Goal: Book appointment/travel/reservation

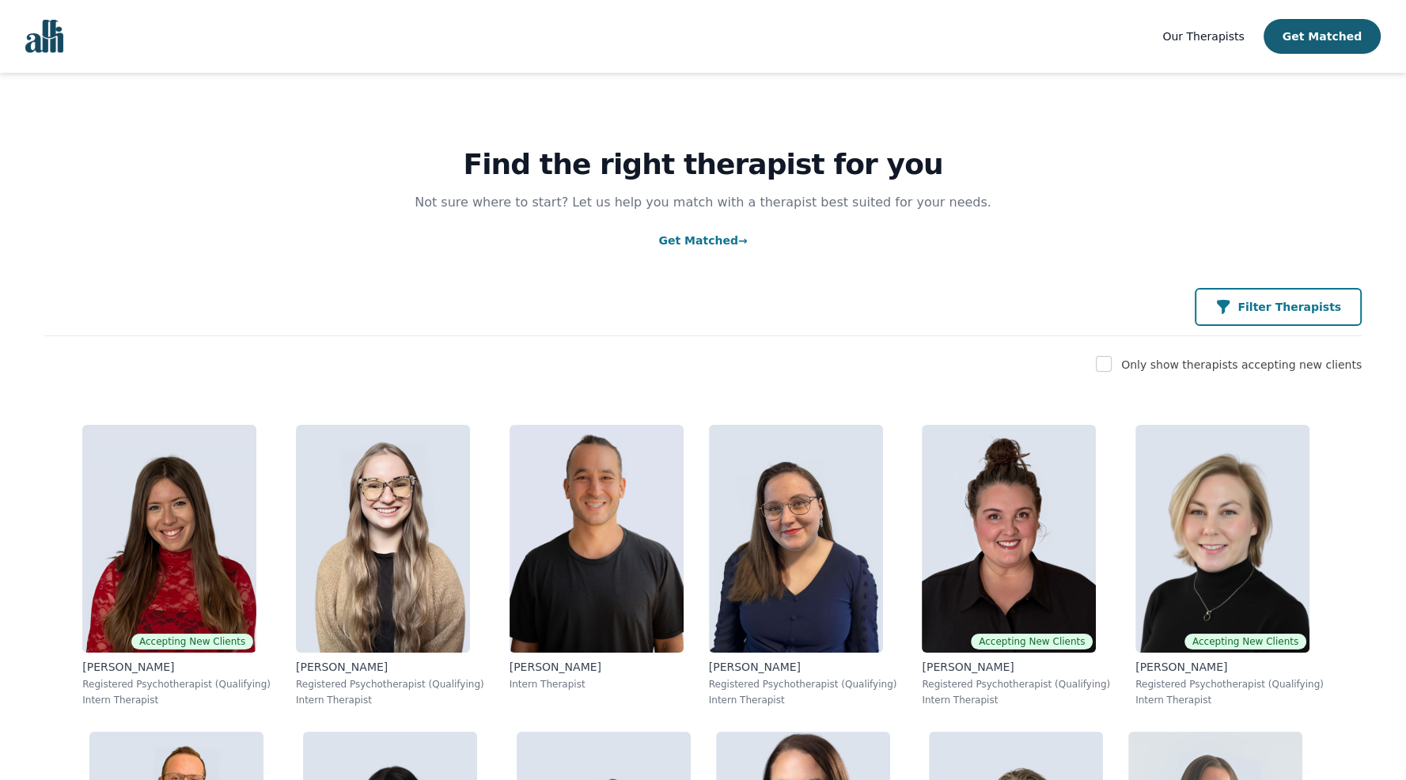
click at [1262, 316] on button "Filter Therapists" at bounding box center [1278, 307] width 167 height 38
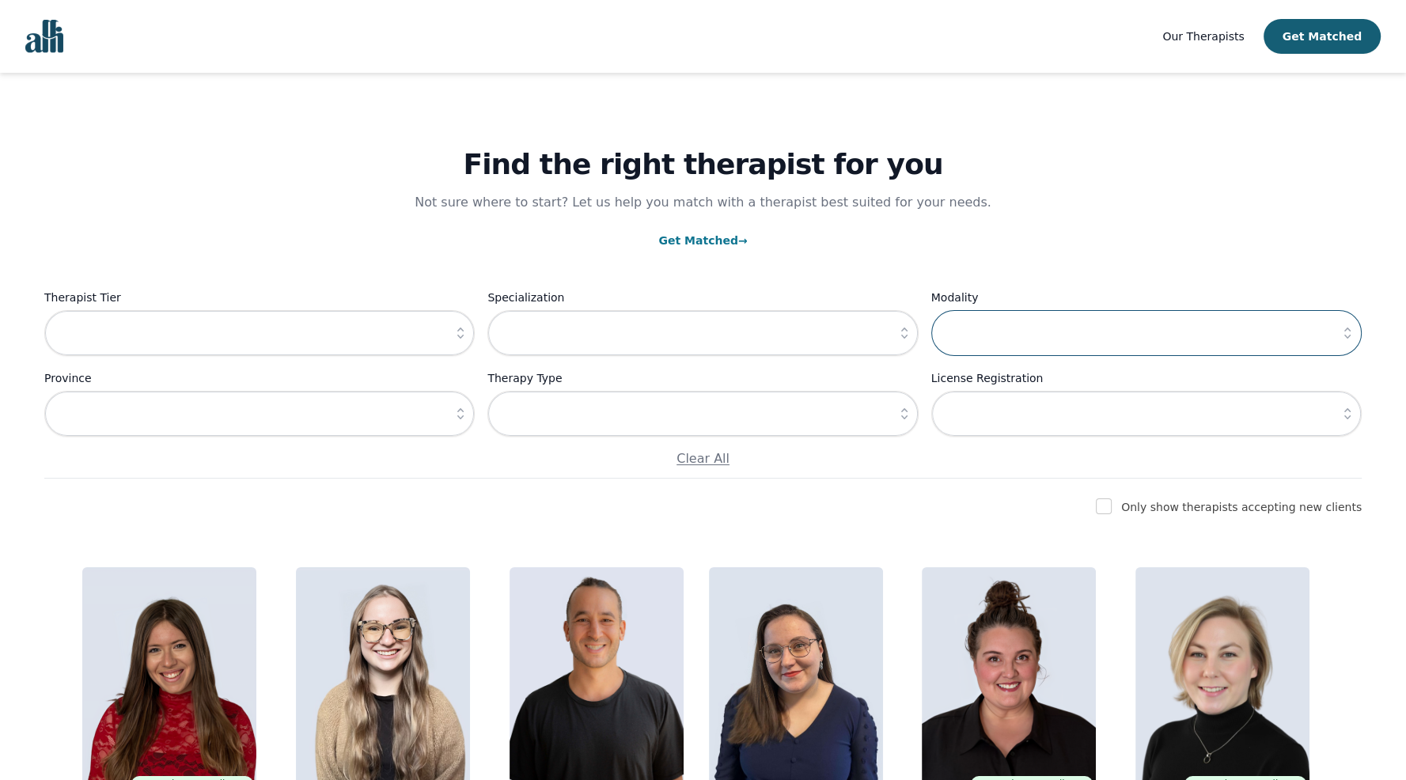
click at [1029, 339] on input "text" at bounding box center [1146, 333] width 430 height 46
click at [1348, 339] on icon "button" at bounding box center [1347, 333] width 16 height 16
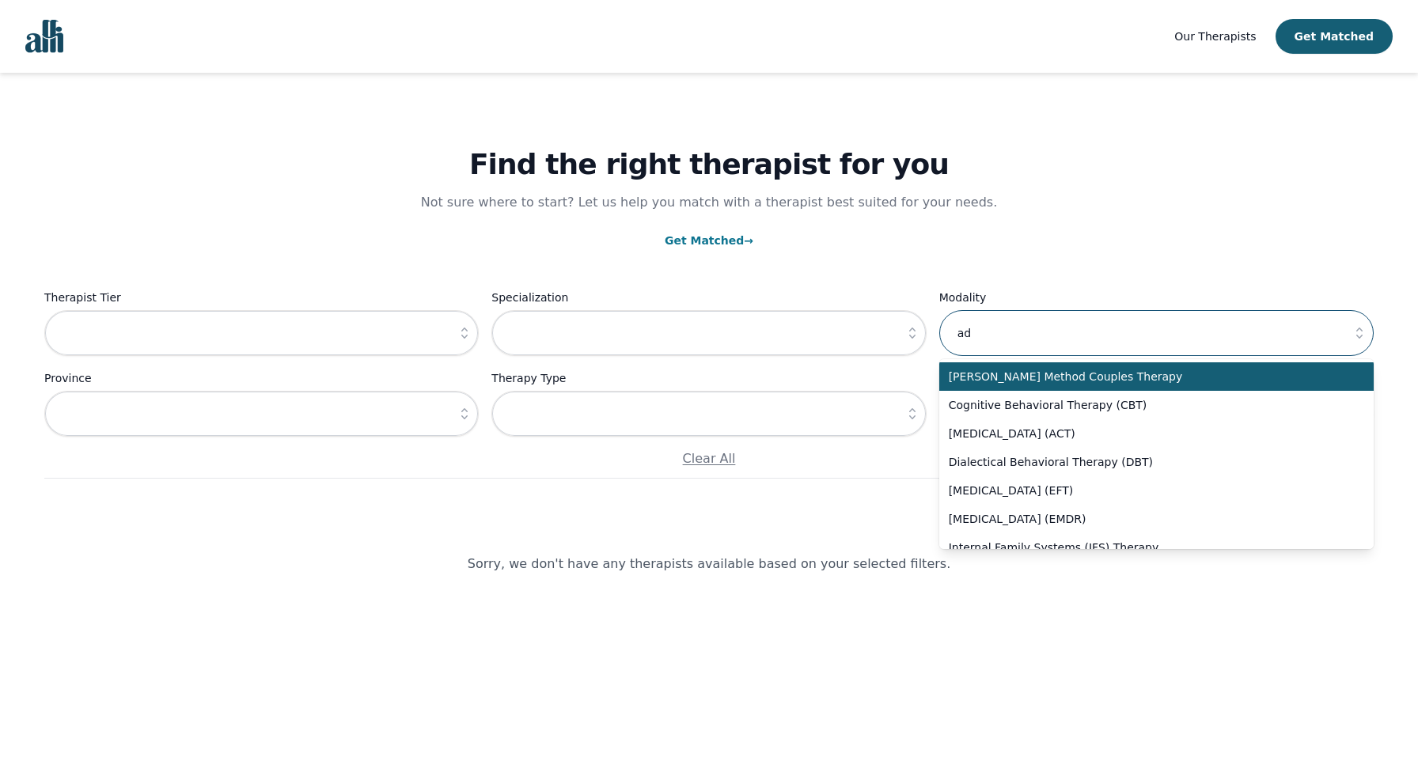
type input "a"
type input "c"
type input "[PERSON_NAME] Method Couples Therapy"
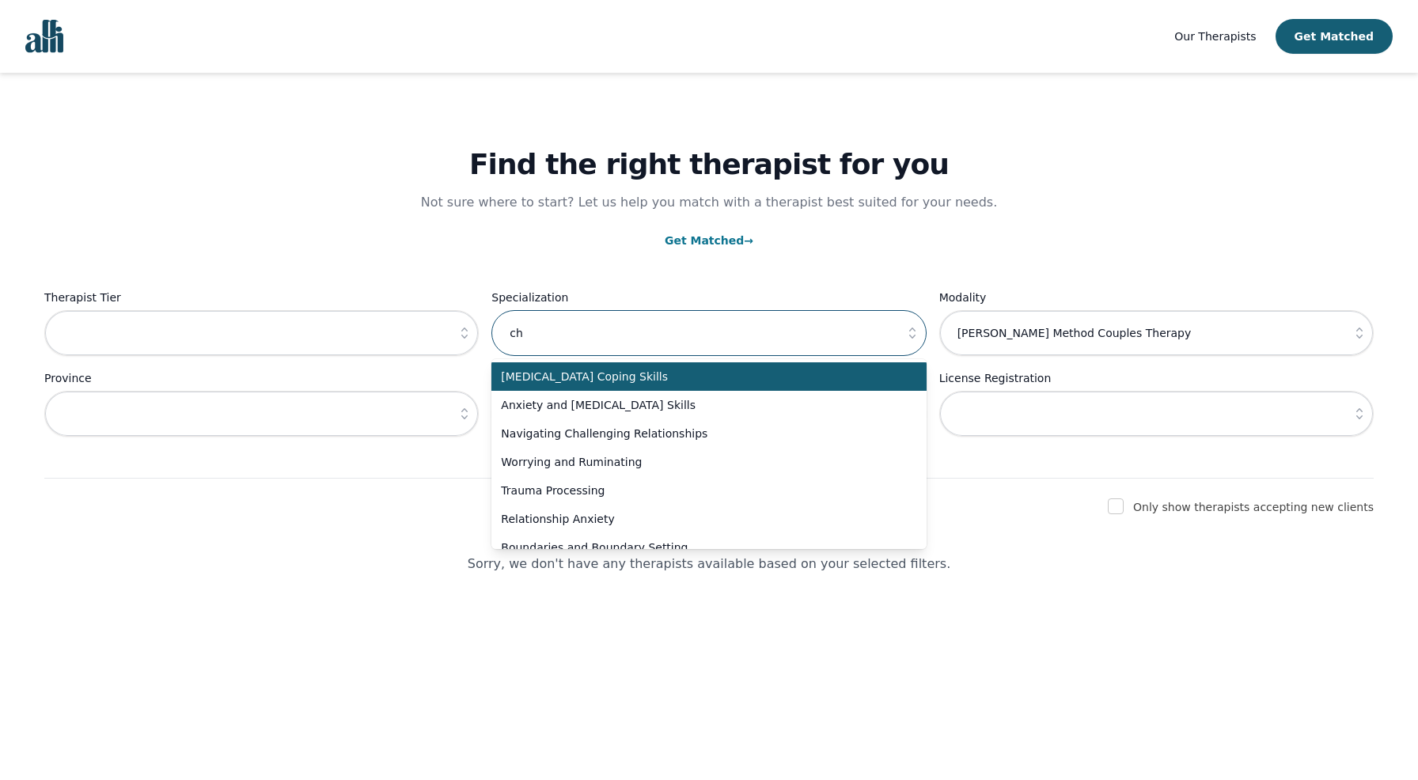
type input "c"
type input "a"
click at [1184, 222] on div "Find the right therapist for you Not sure where to start? Let us help you match…" at bounding box center [708, 276] width 1329 height 406
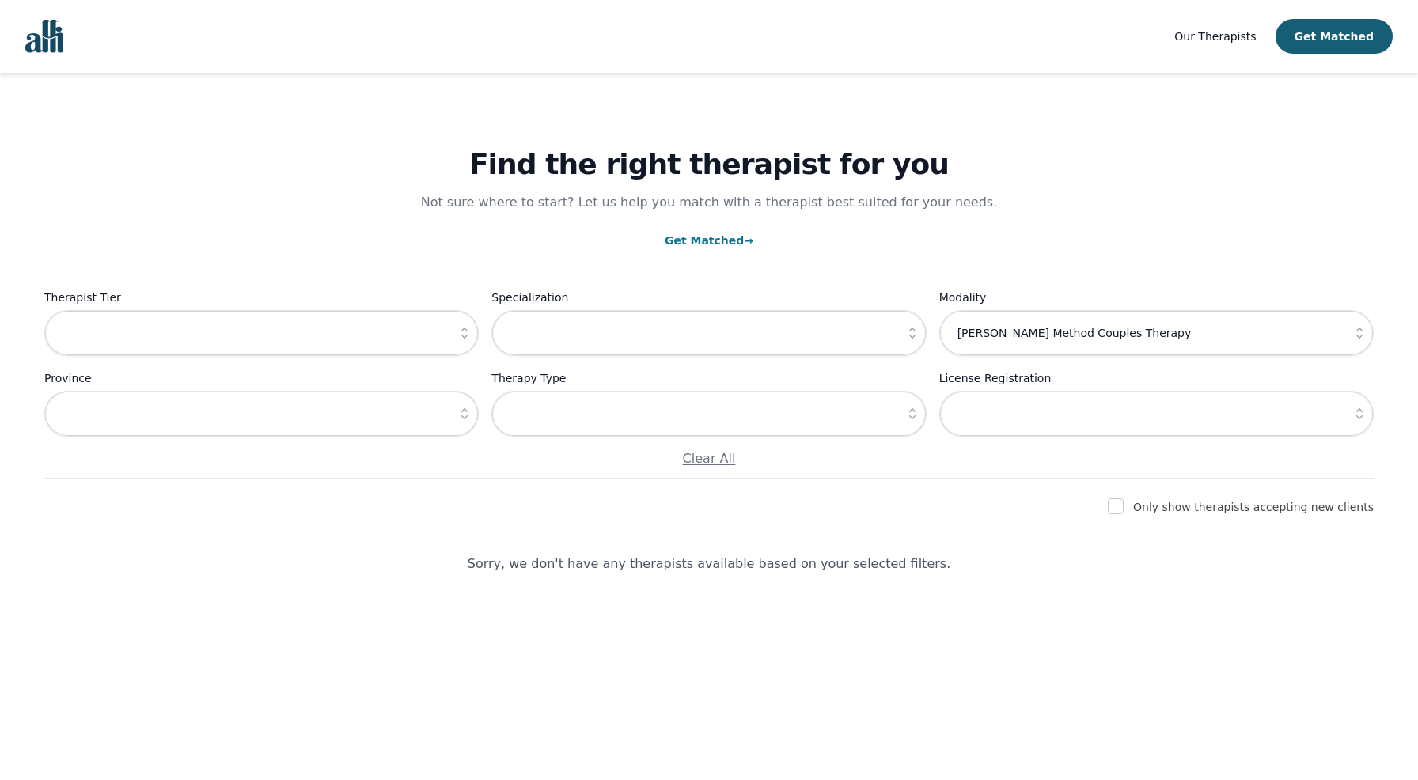
click at [542, 443] on div "Therapist Tier Specialization Modality [PERSON_NAME] Method Couples Therapy Pro…" at bounding box center [708, 378] width 1329 height 180
click at [550, 434] on input "text" at bounding box center [708, 414] width 434 height 46
click at [896, 412] on input "text" at bounding box center [708, 414] width 434 height 46
click at [911, 412] on icon "button" at bounding box center [912, 414] width 16 height 16
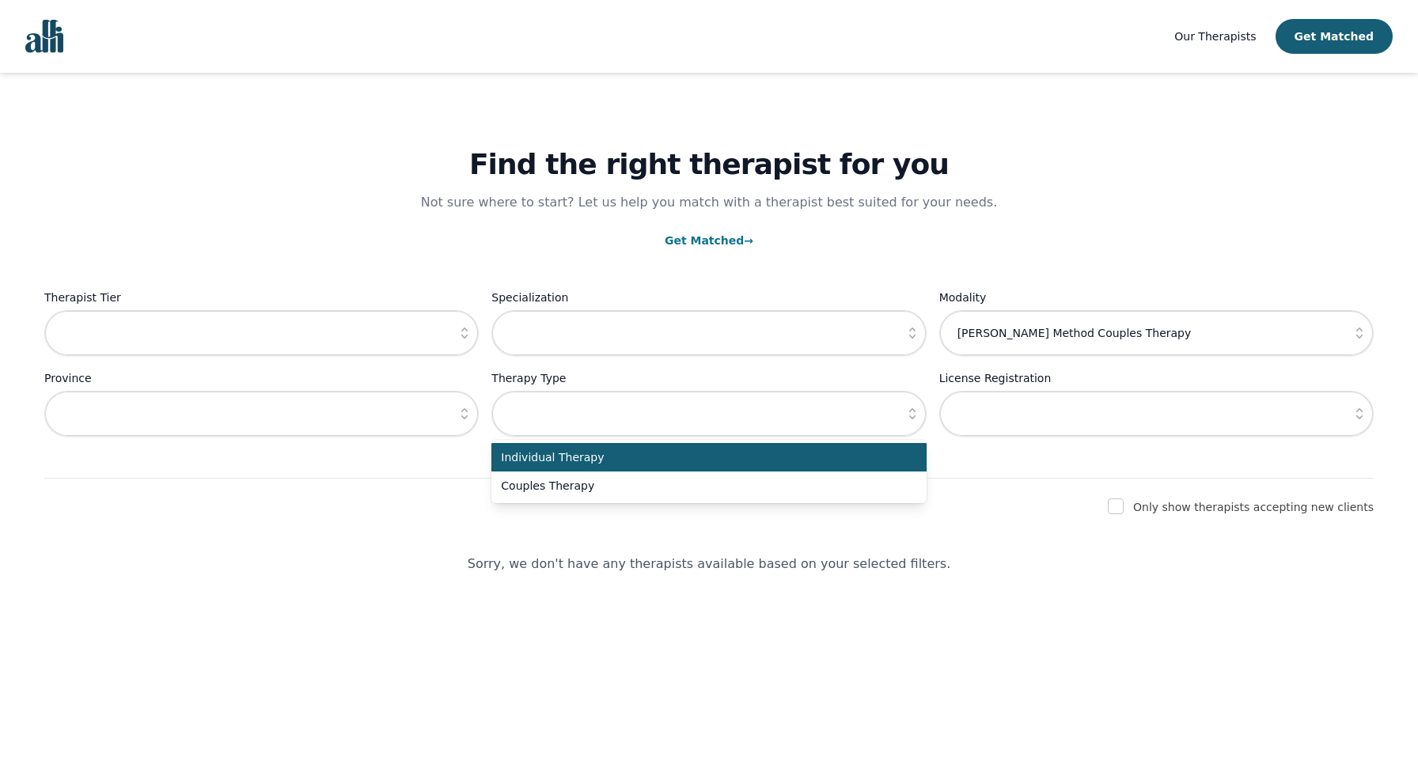
click at [897, 458] on span "Individual Therapy" at bounding box center [699, 457] width 396 height 16
type input "Individual Therapy"
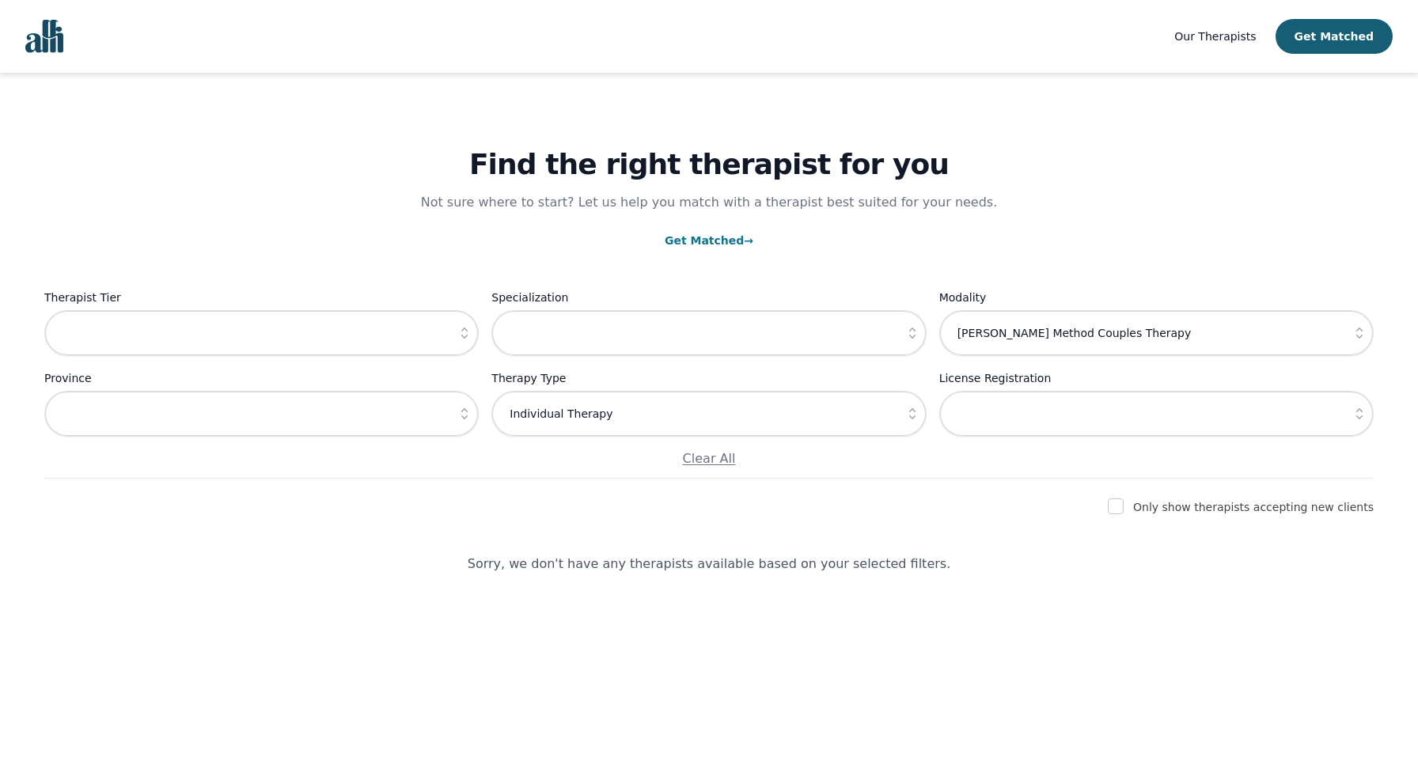
click at [465, 343] on button "button" at bounding box center [464, 333] width 28 height 46
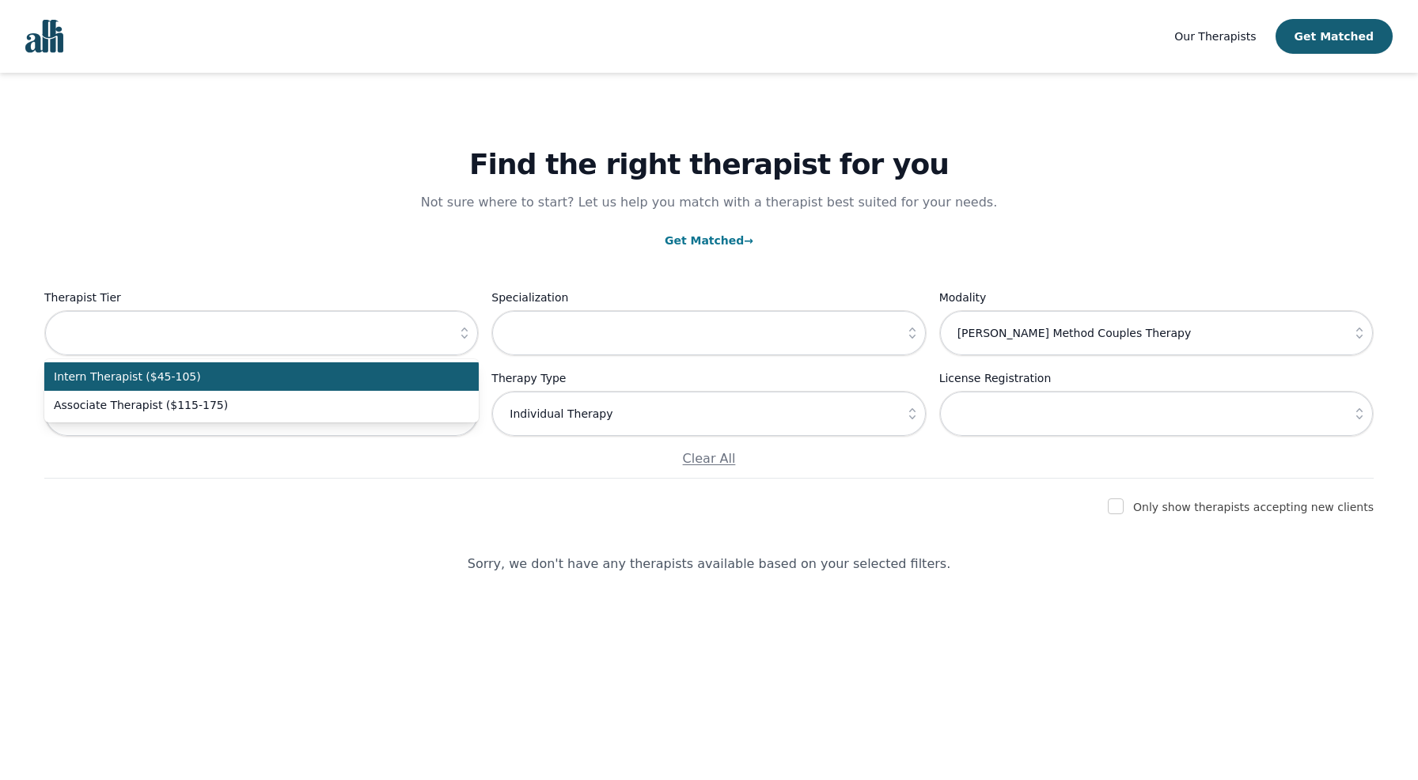
click at [434, 382] on span "Intern Therapist ($45-105)" at bounding box center [252, 377] width 396 height 16
type input "Intern Therapist ($45-105)"
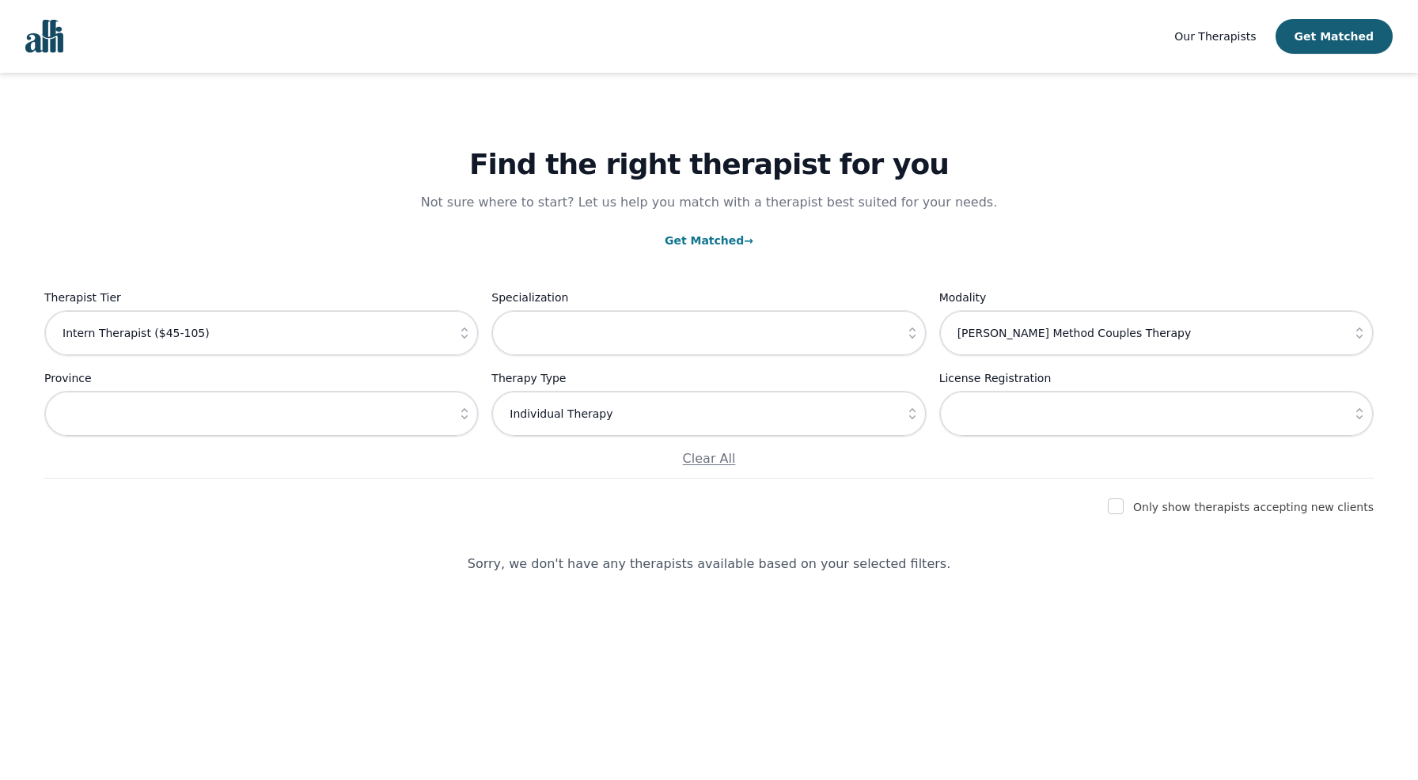
click at [459, 414] on icon "button" at bounding box center [465, 414] width 16 height 16
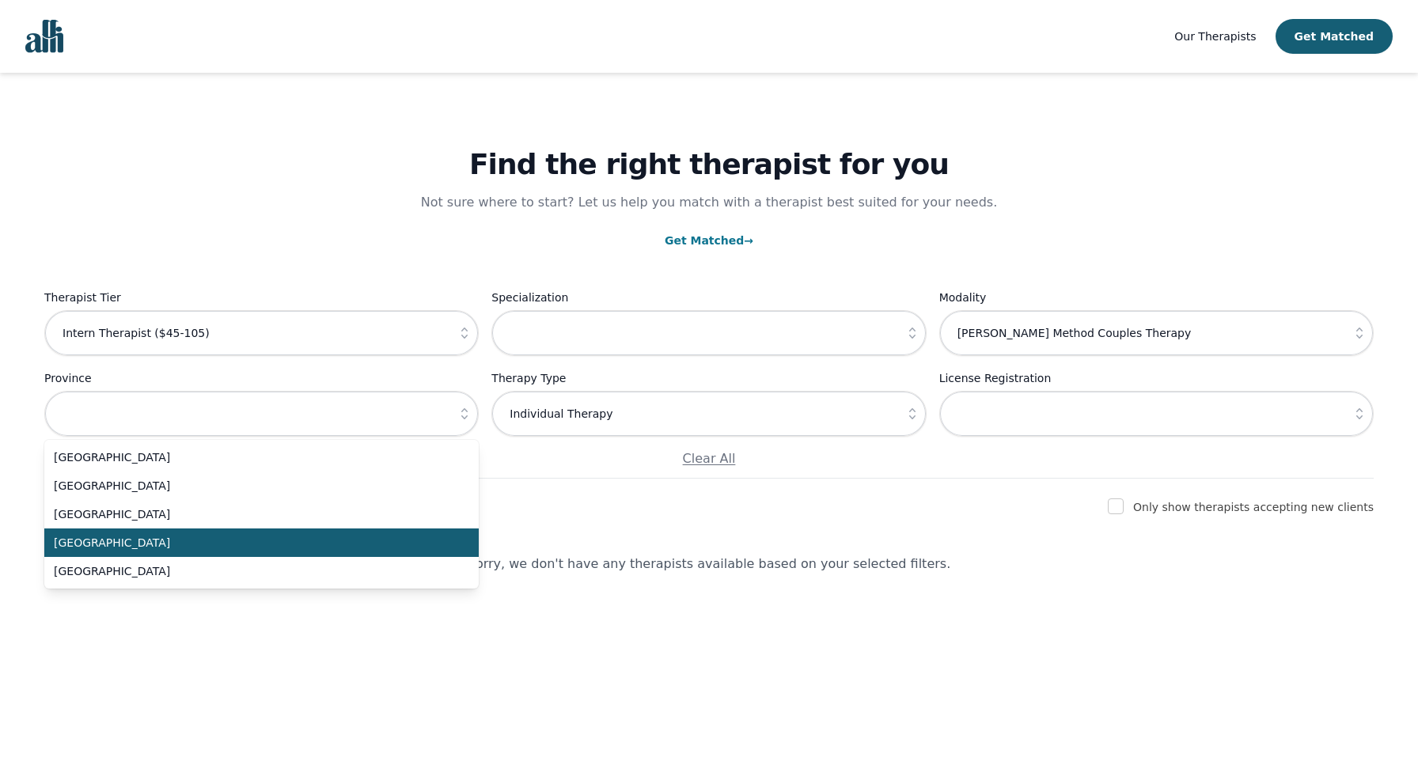
click at [419, 538] on span "[GEOGRAPHIC_DATA]" at bounding box center [252, 543] width 396 height 16
type input "[GEOGRAPHIC_DATA]"
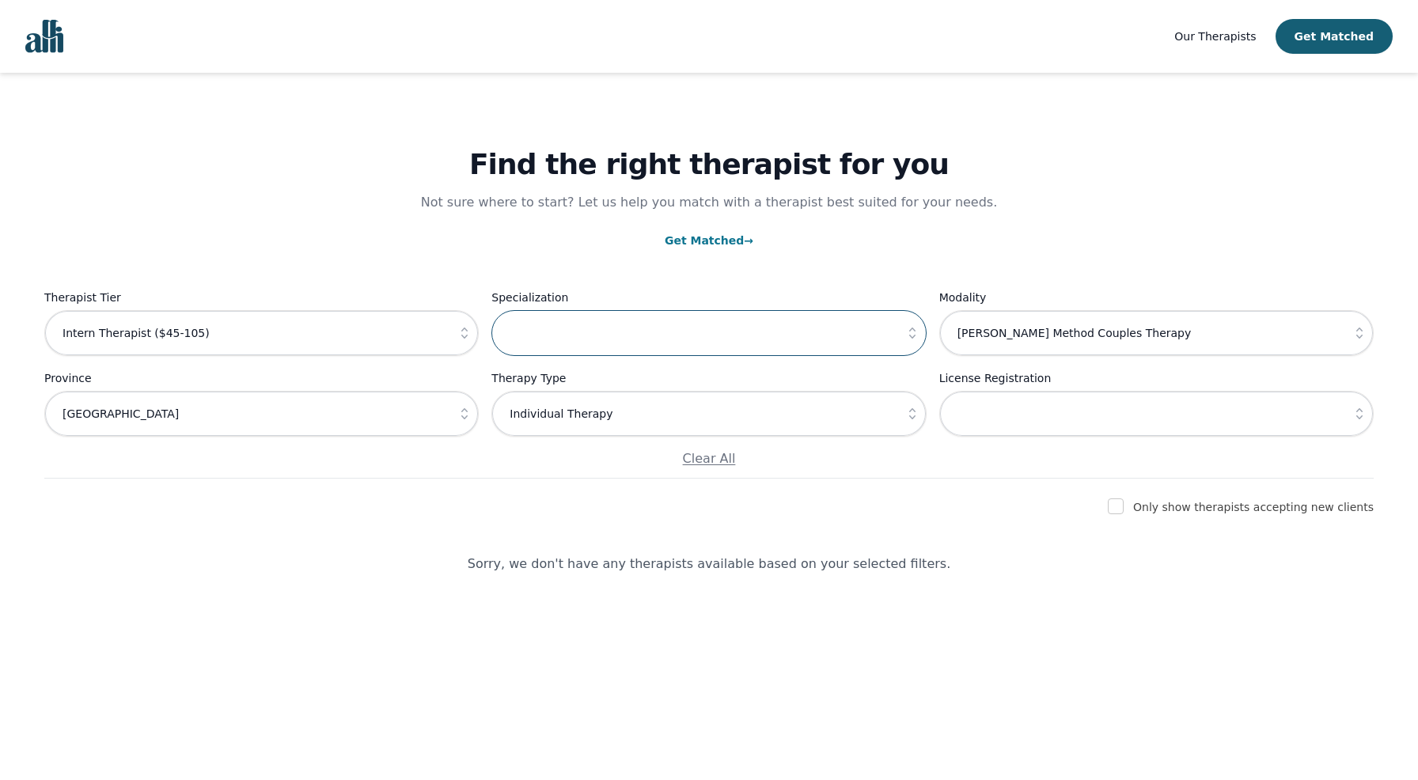
click at [578, 352] on input "text" at bounding box center [708, 333] width 434 height 46
click at [915, 339] on icon "button" at bounding box center [912, 333] width 16 height 16
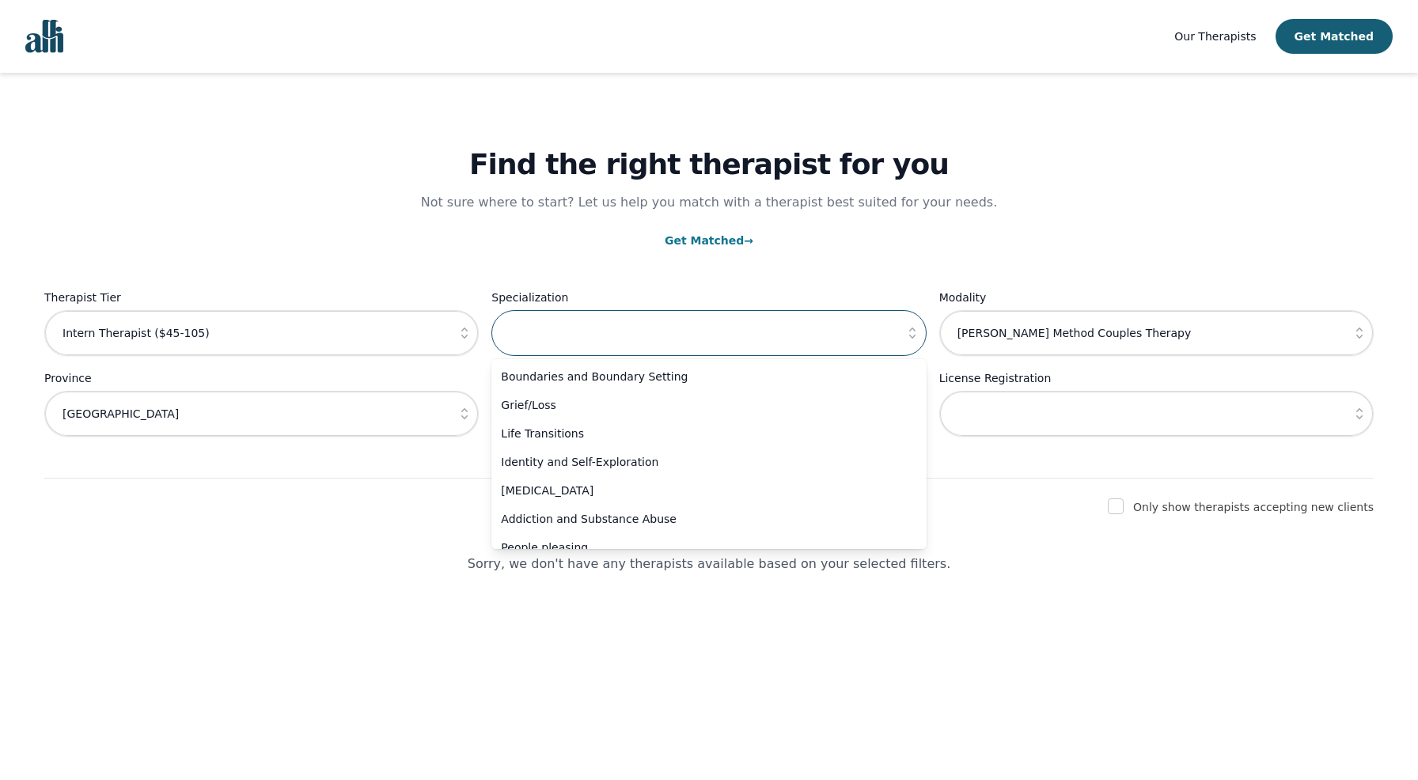
scroll to position [171, 0]
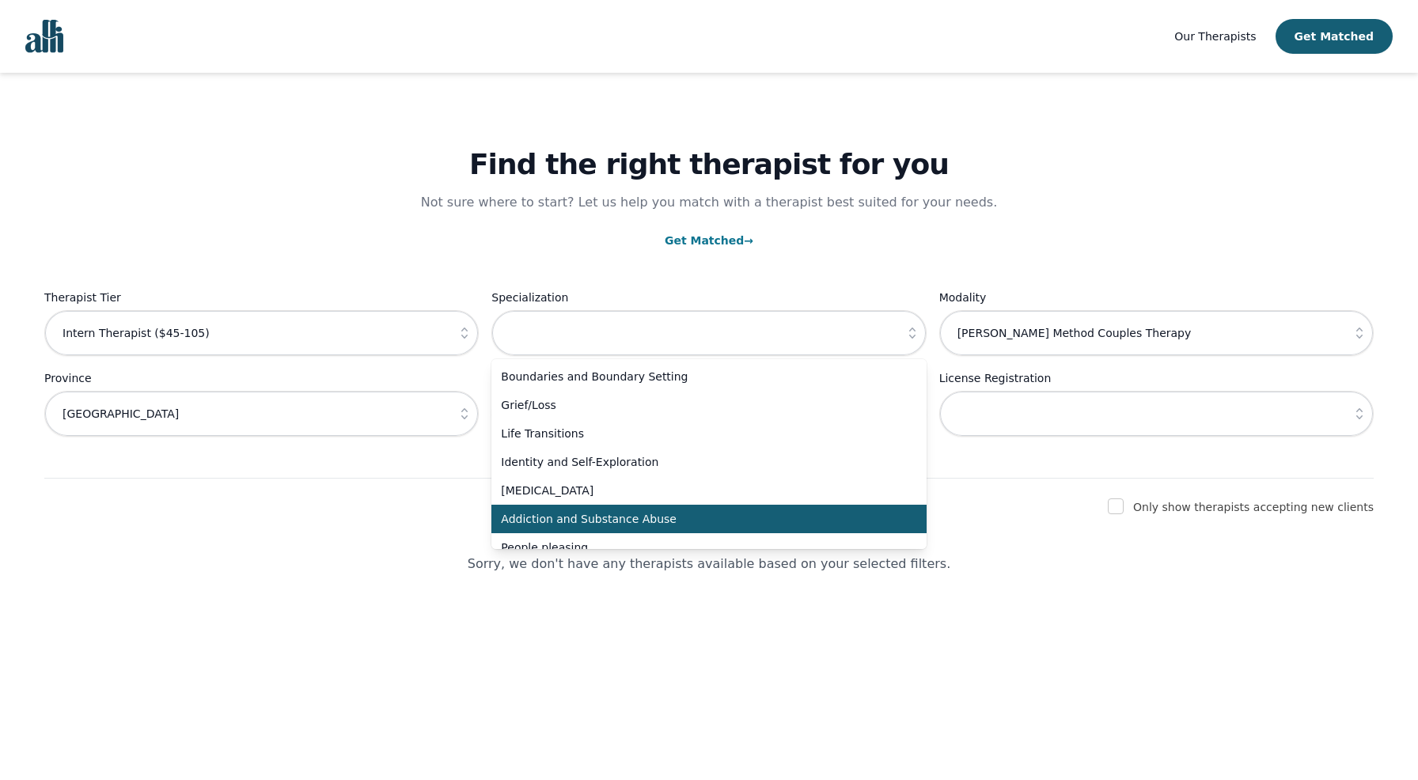
click at [608, 520] on span "Addiction and Substance Abuse" at bounding box center [699, 519] width 396 height 16
type input "Addiction and Substance Abuse"
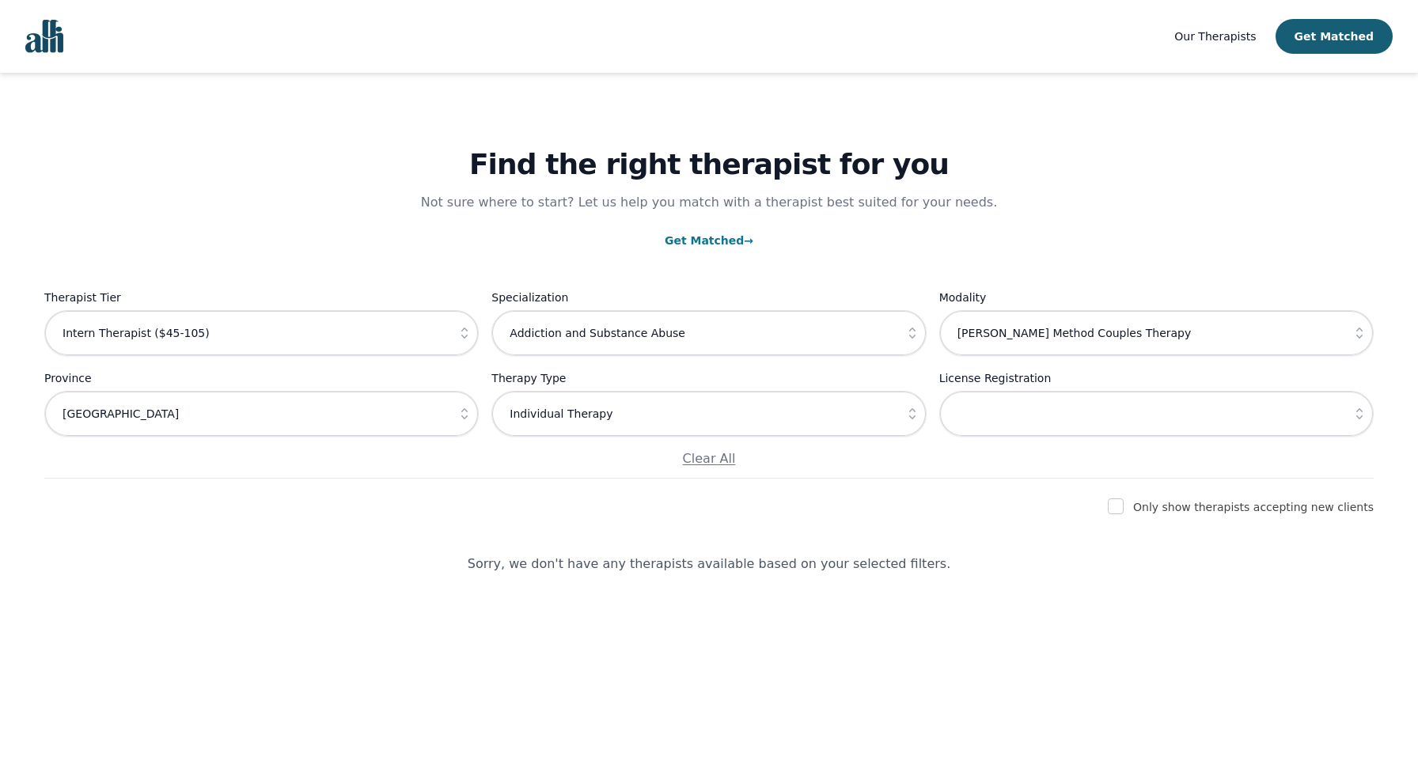
click at [1361, 339] on icon "button" at bounding box center [1359, 333] width 16 height 16
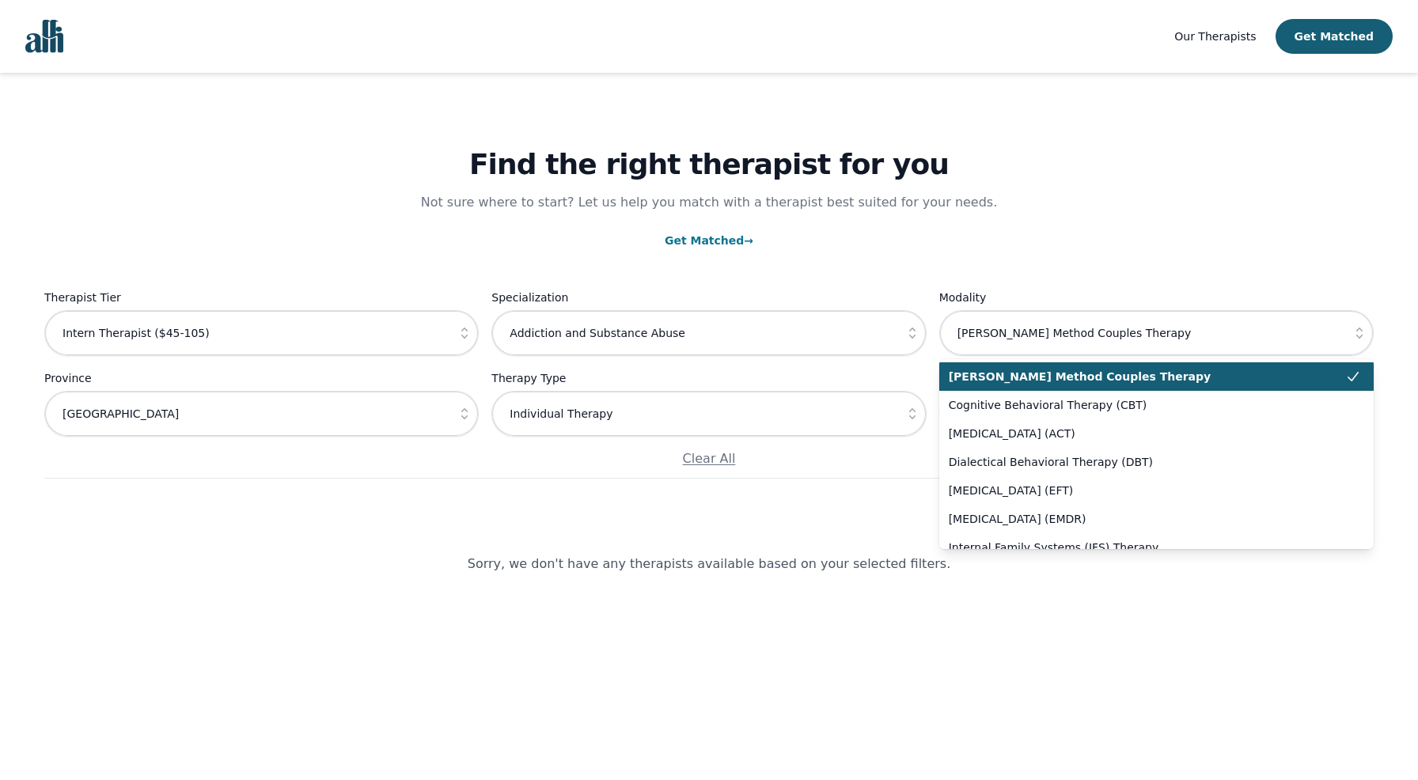
click at [1345, 382] on icon at bounding box center [1353, 377] width 16 height 16
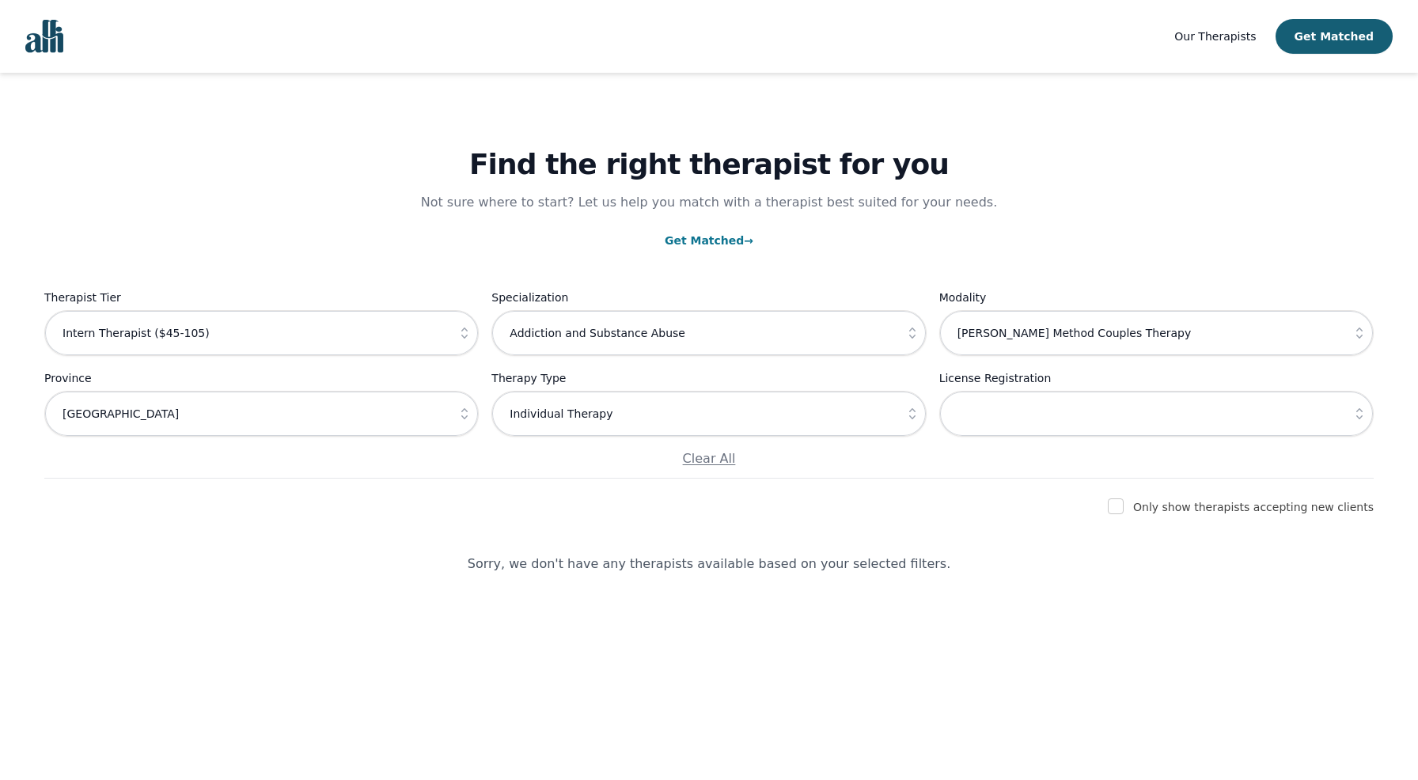
click at [1351, 325] on icon "button" at bounding box center [1359, 333] width 16 height 16
type input "[PERSON_NAME] Method Couples Therapy"
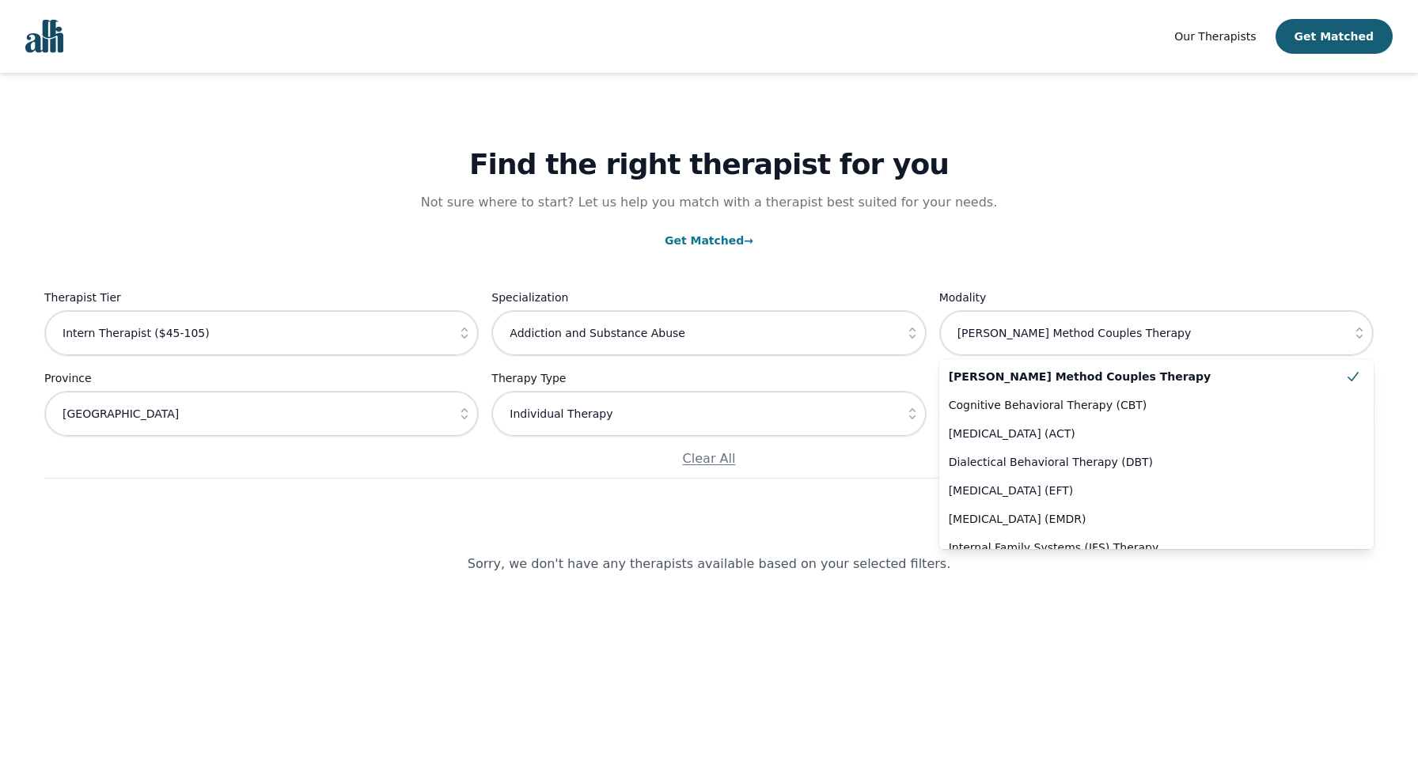
scroll to position [32, 0]
drag, startPoint x: 1225, startPoint y: 331, endPoint x: 888, endPoint y: 324, distance: 337.1
click at [888, 324] on div "Therapist Tier Intern Therapist ($45-105) Specialization Addiction and Substanc…" at bounding box center [708, 378] width 1329 height 180
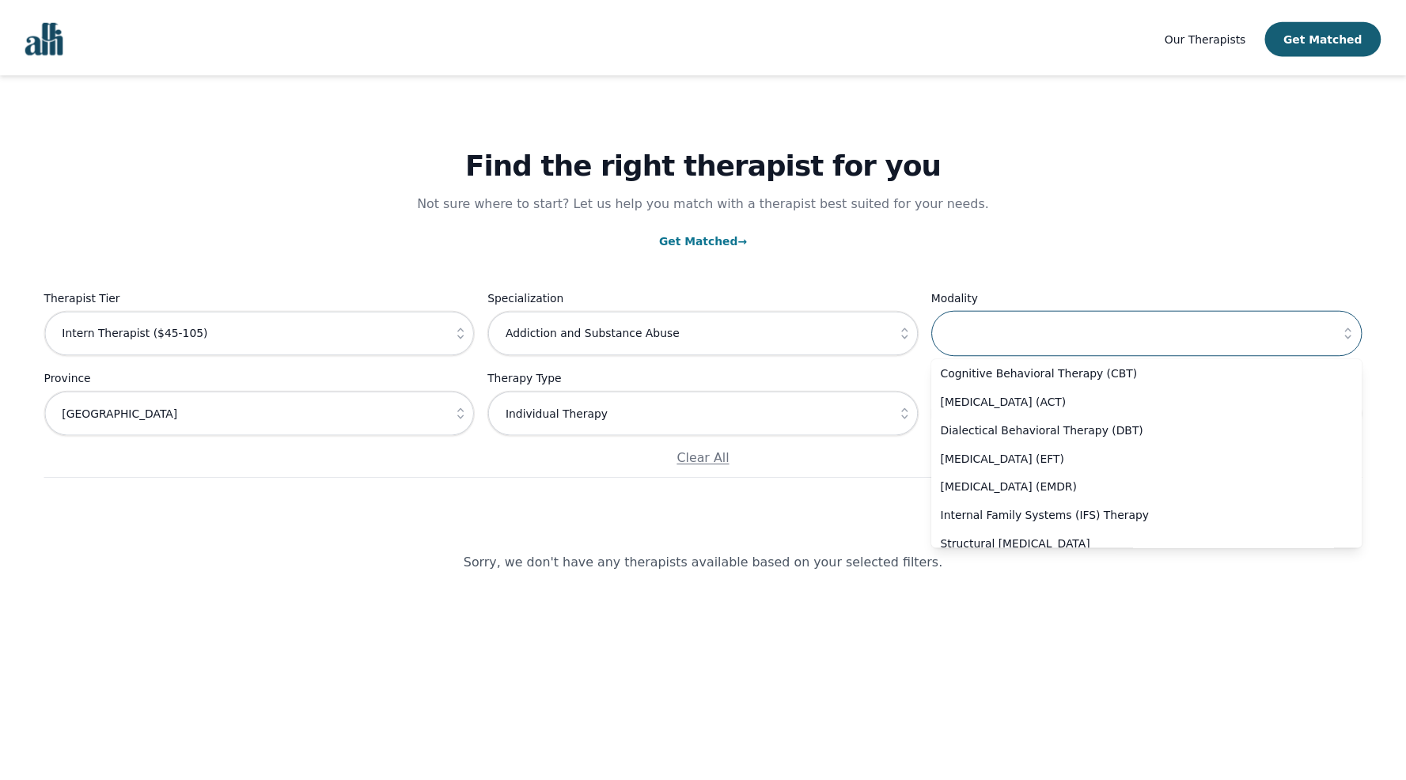
scroll to position [3, 0]
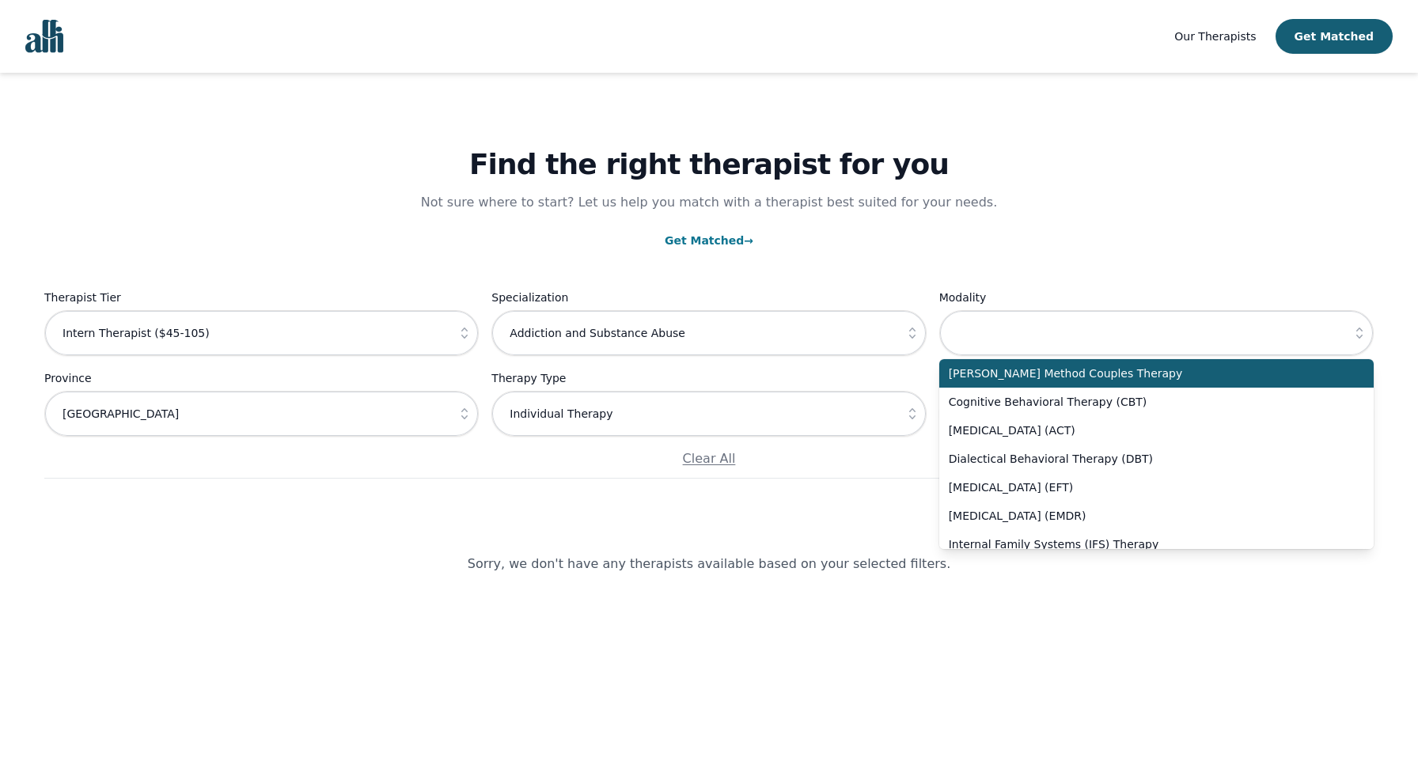
click at [1167, 256] on div "Find the right therapist for you Not sure where to start? Let us help you match…" at bounding box center [708, 276] width 1329 height 406
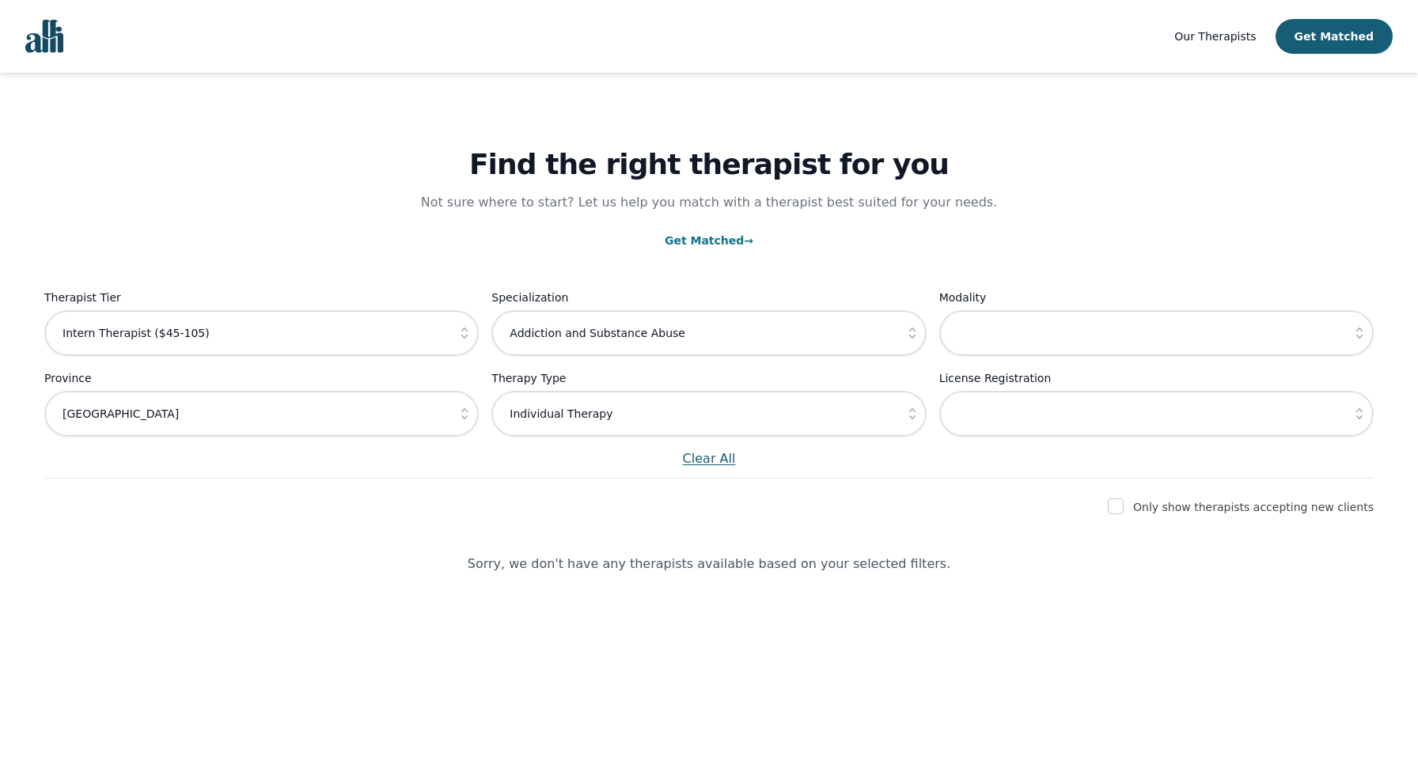
click at [710, 463] on p "Clear All" at bounding box center [708, 458] width 1329 height 19
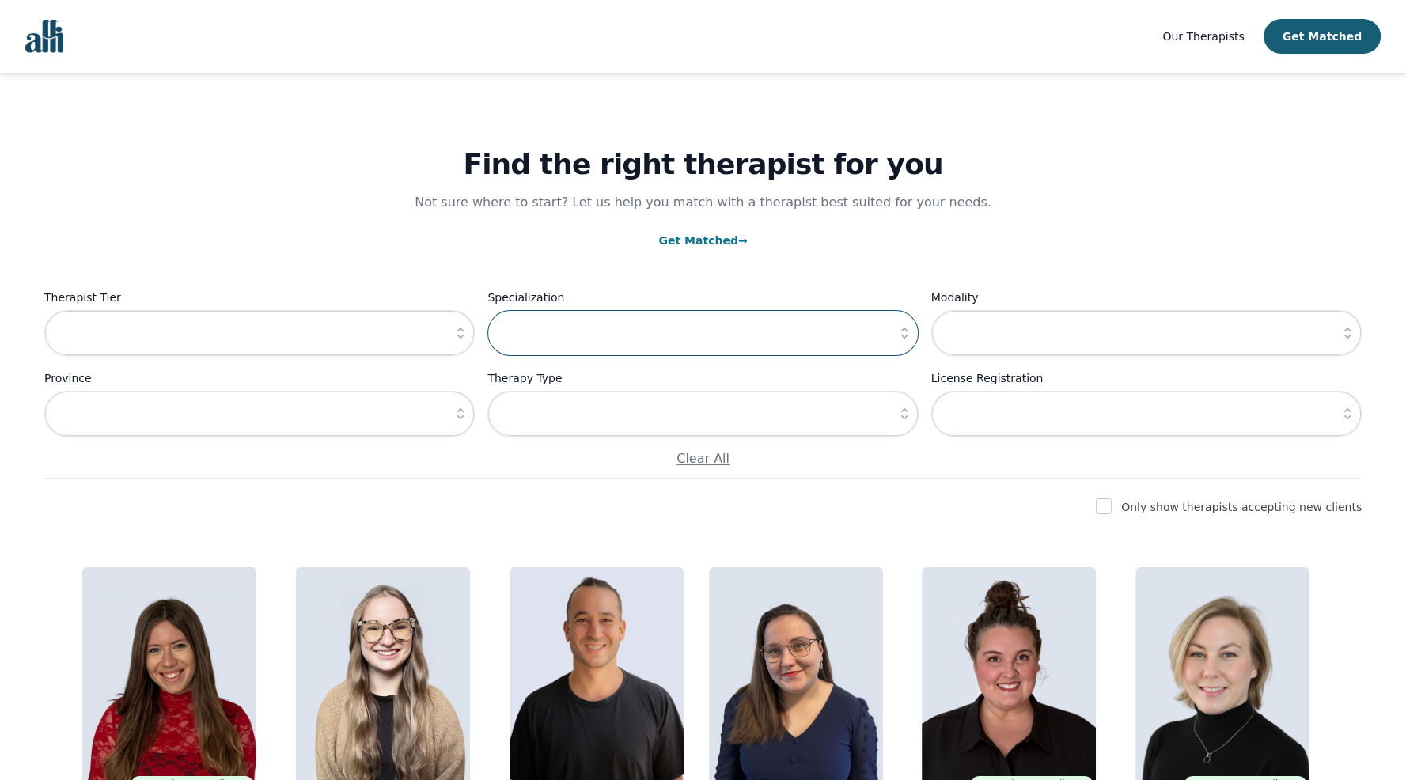
click at [691, 312] on input "text" at bounding box center [702, 333] width 430 height 46
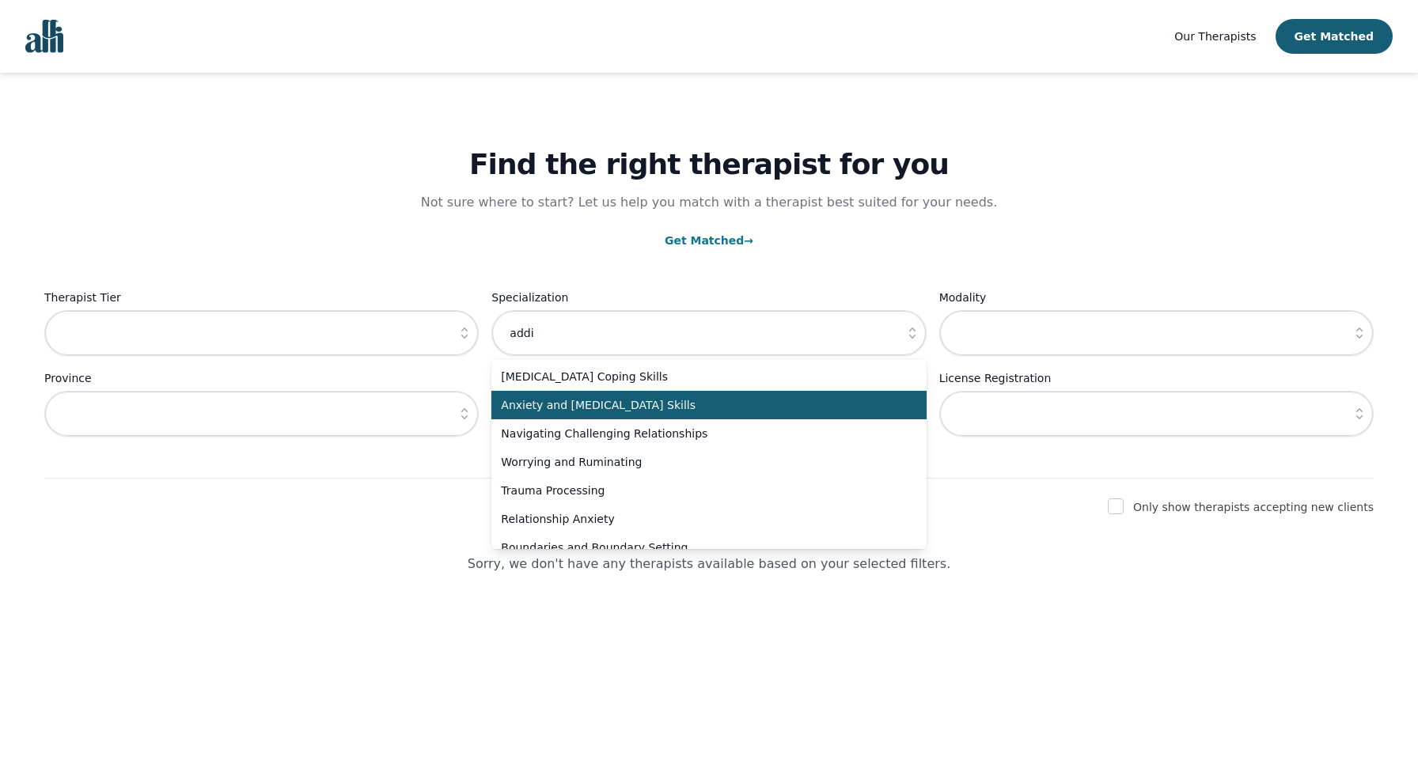
click at [762, 416] on li "Anxiety and [MEDICAL_DATA] Skills" at bounding box center [708, 405] width 434 height 28
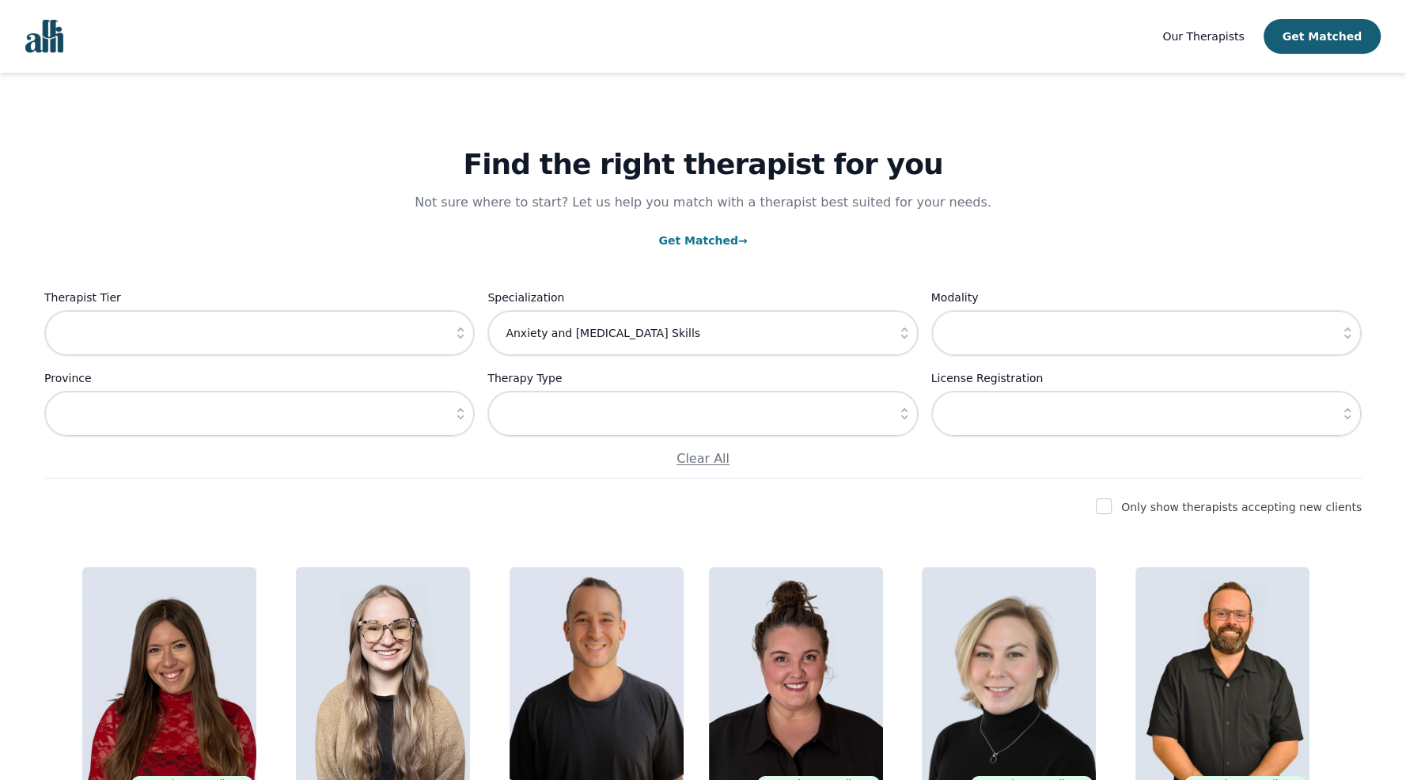
click at [907, 328] on icon "button" at bounding box center [904, 333] width 16 height 16
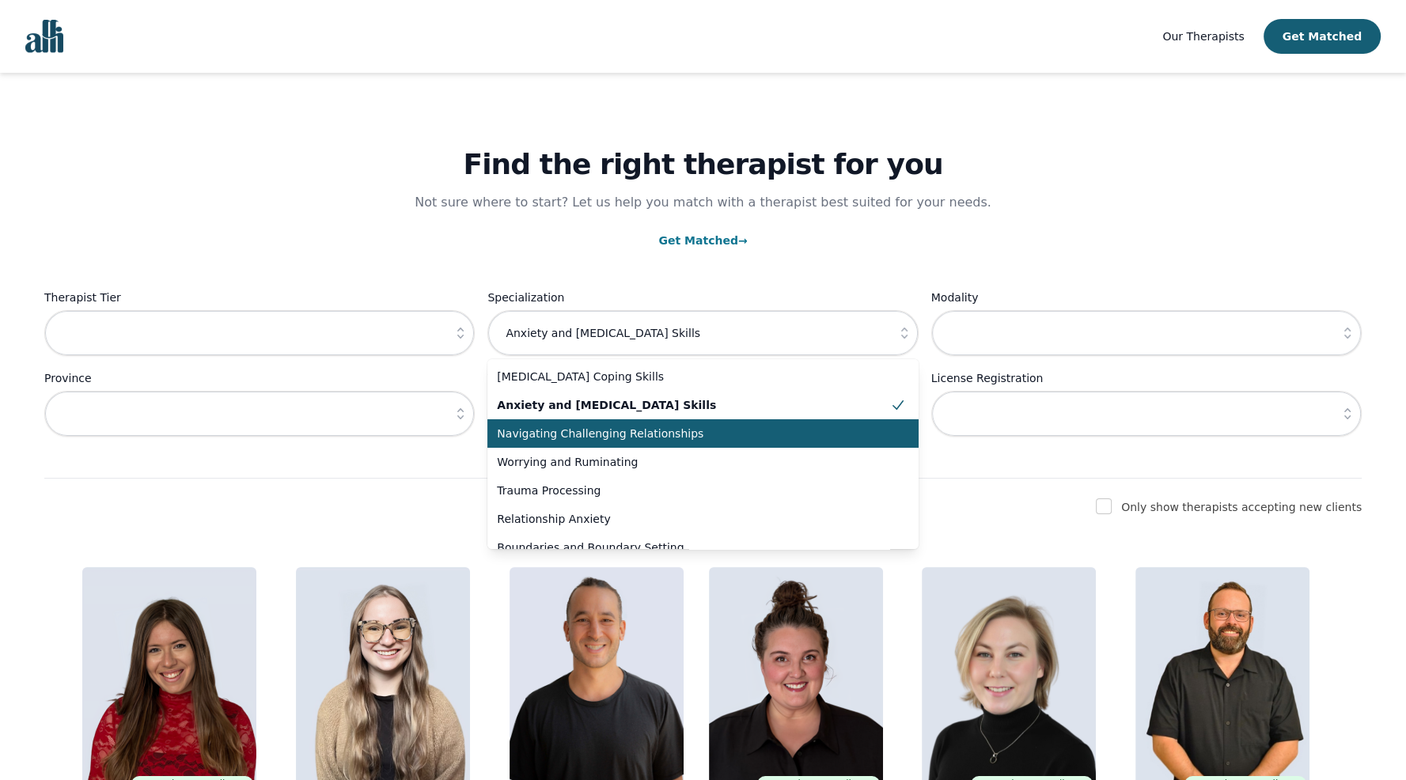
click at [829, 443] on li "Navigating Challenging Relationships" at bounding box center [702, 433] width 430 height 28
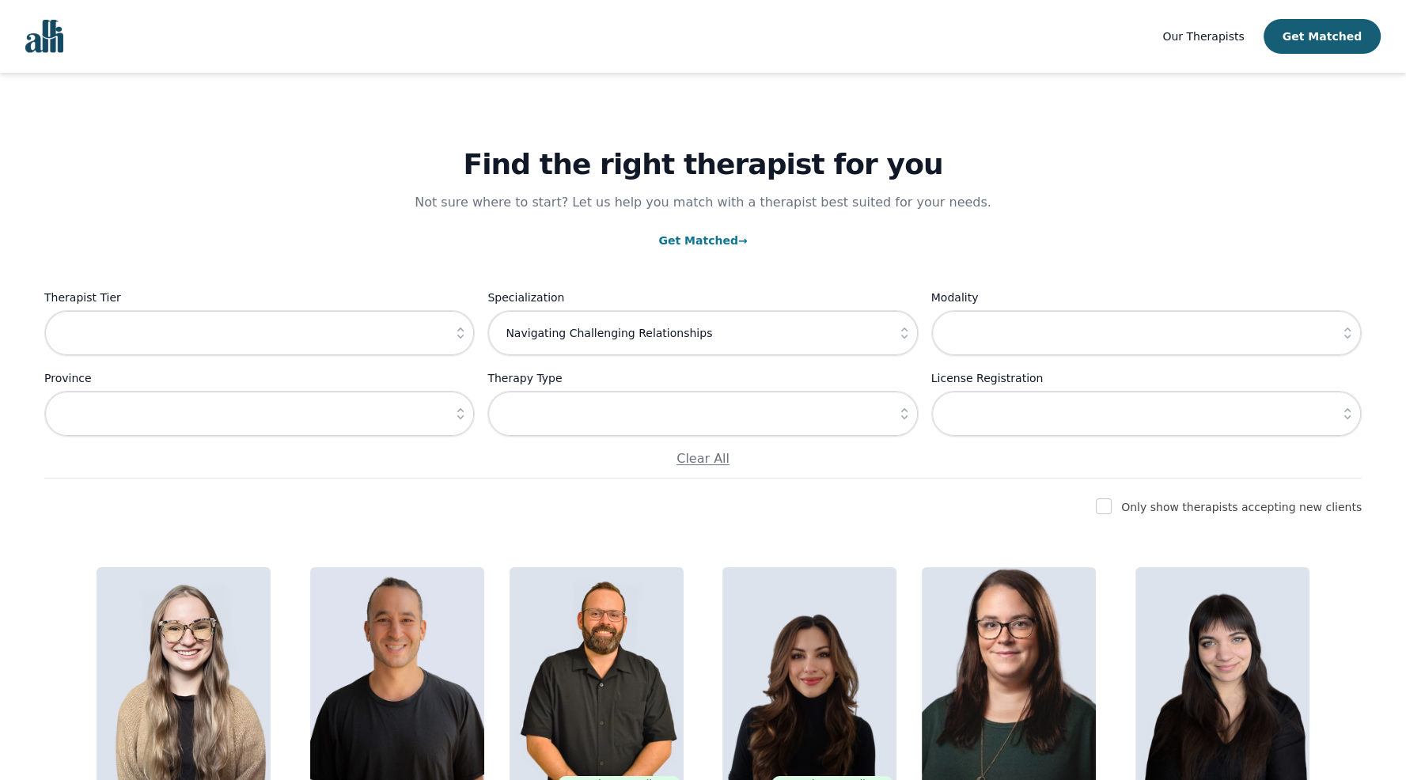
click at [906, 332] on icon "button" at bounding box center [904, 333] width 16 height 16
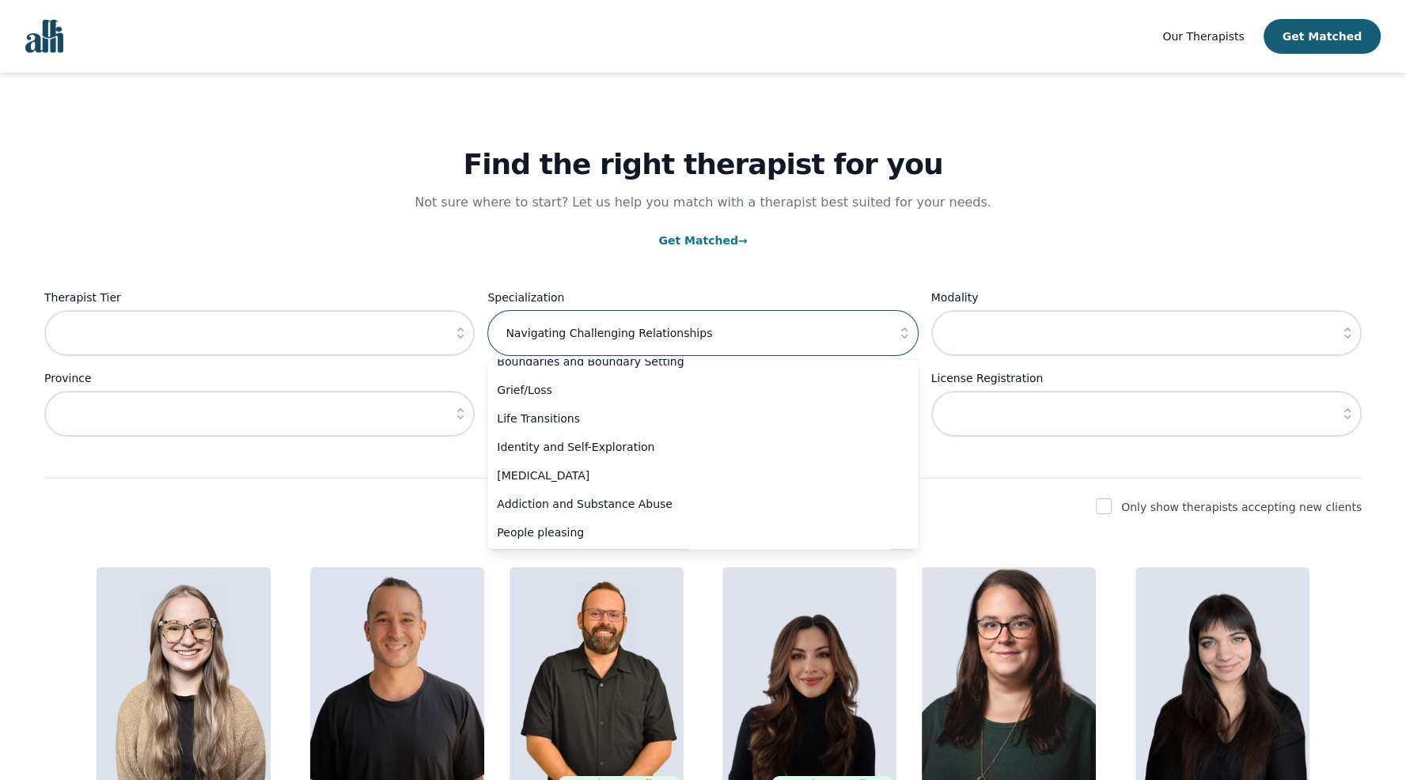
scroll to position [188, 0]
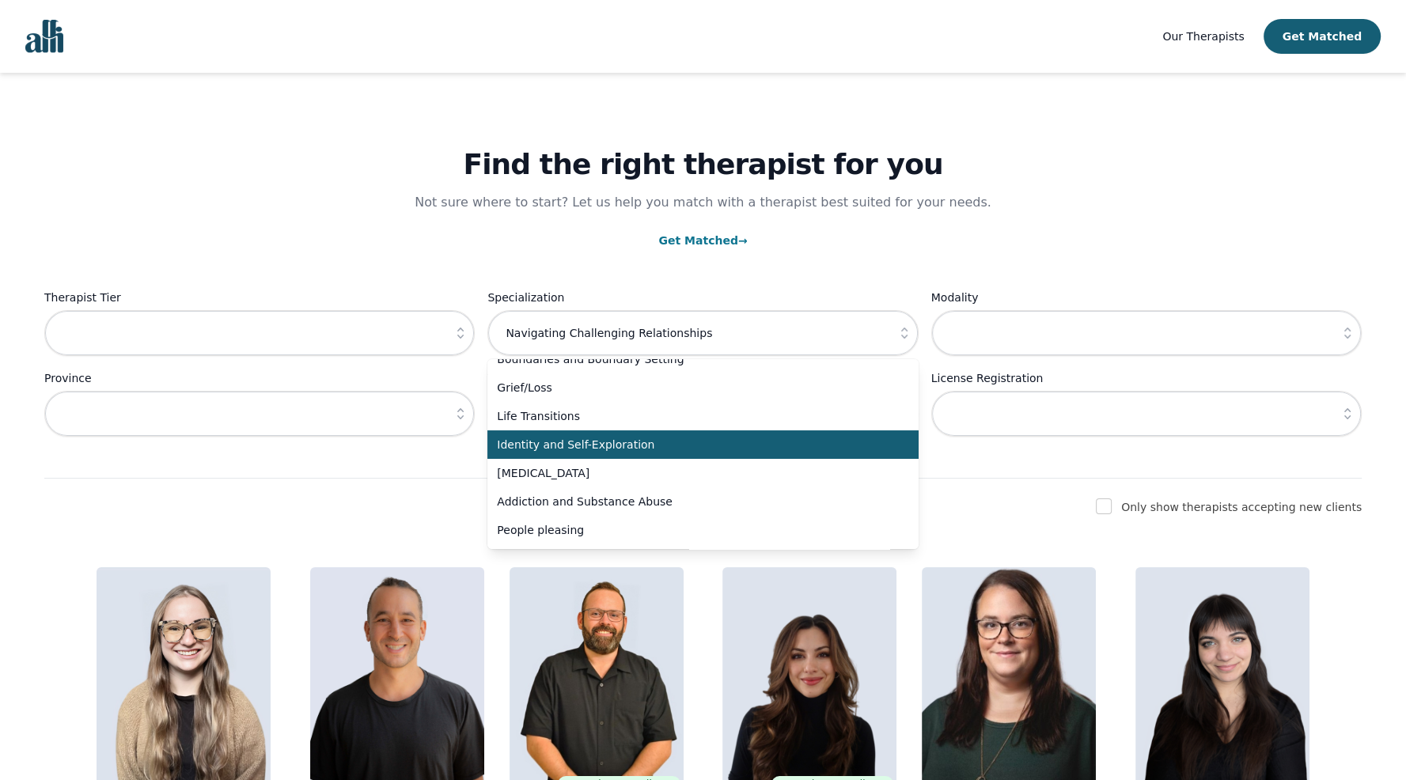
click at [643, 450] on span "Identity and Self-Exploration" at bounding box center [693, 445] width 392 height 16
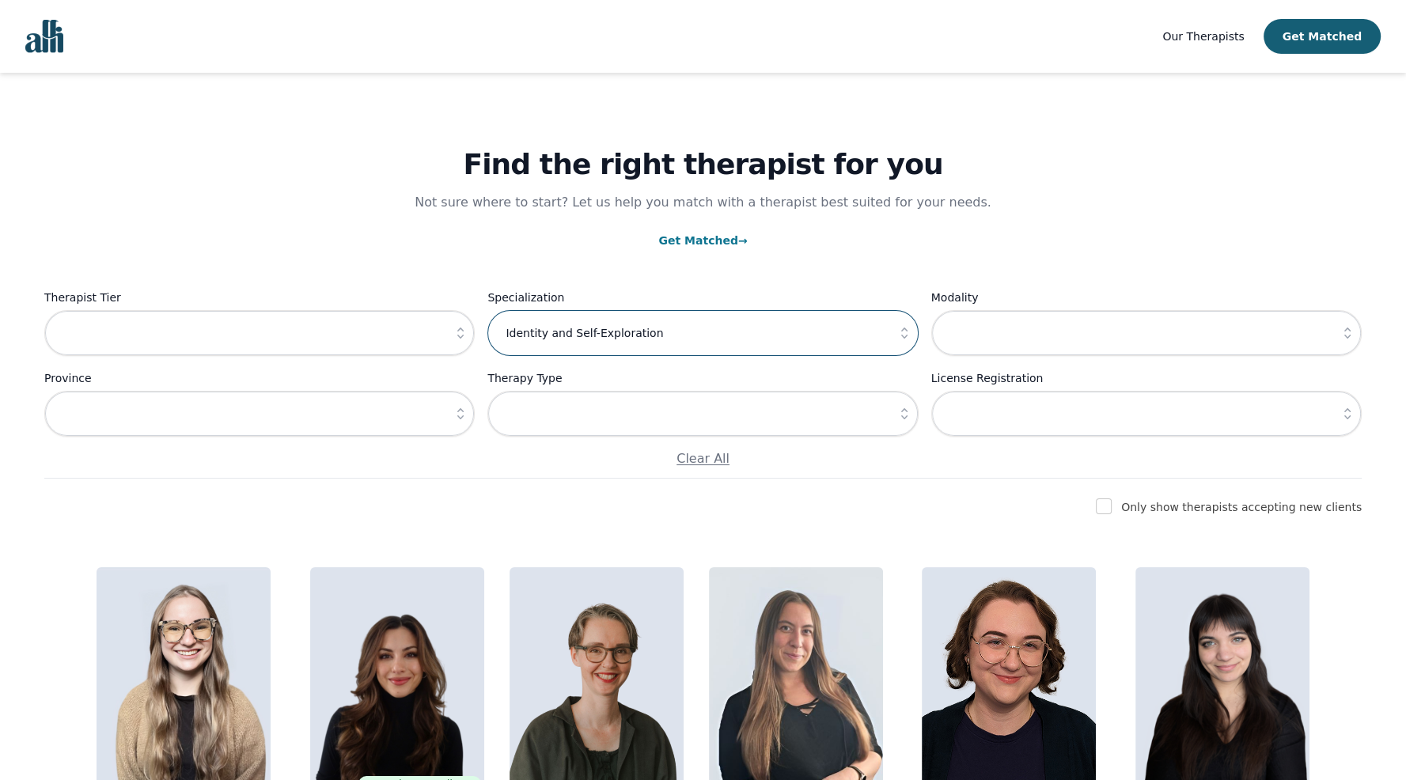
click at [752, 332] on input "Identity and Self-Exploration" at bounding box center [702, 333] width 430 height 46
click at [908, 330] on icon "button" at bounding box center [904, 333] width 16 height 16
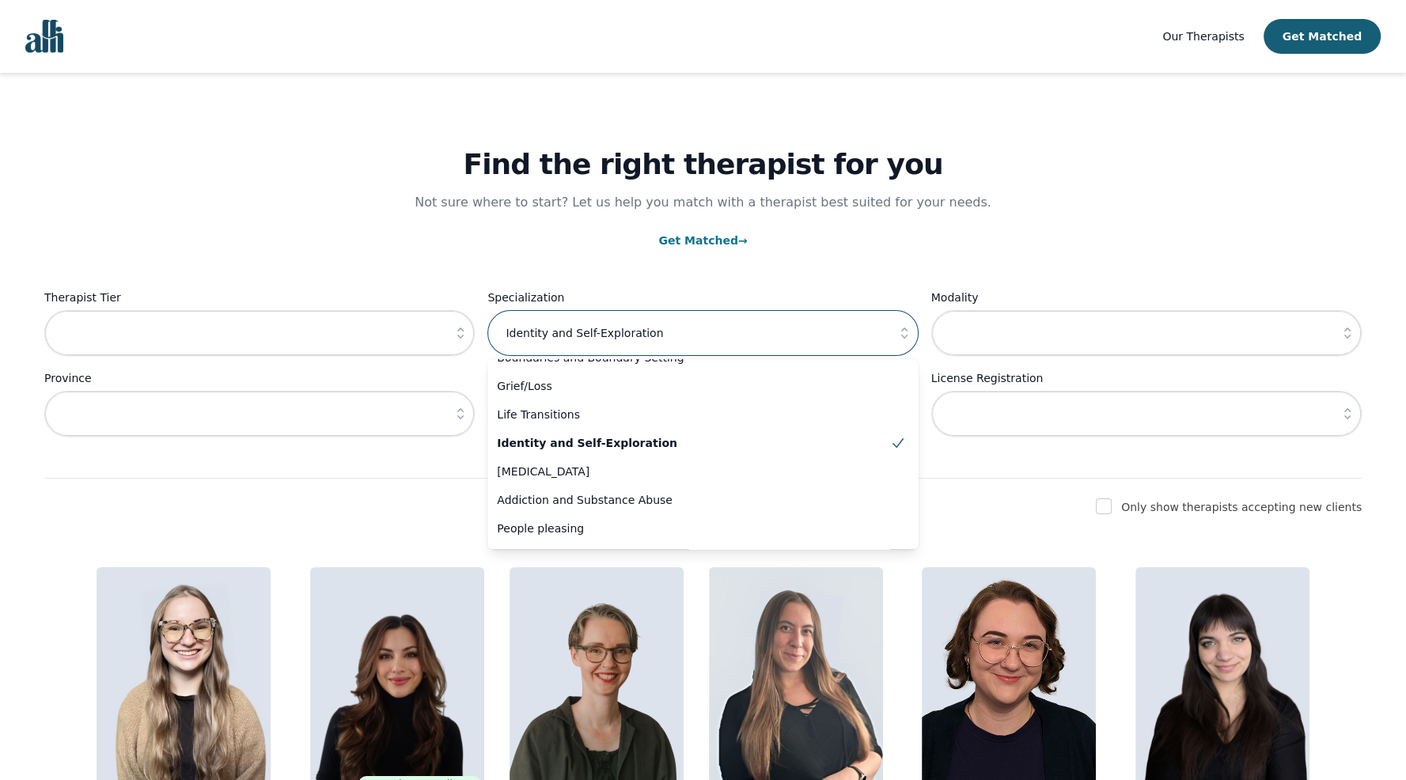
scroll to position [226, 0]
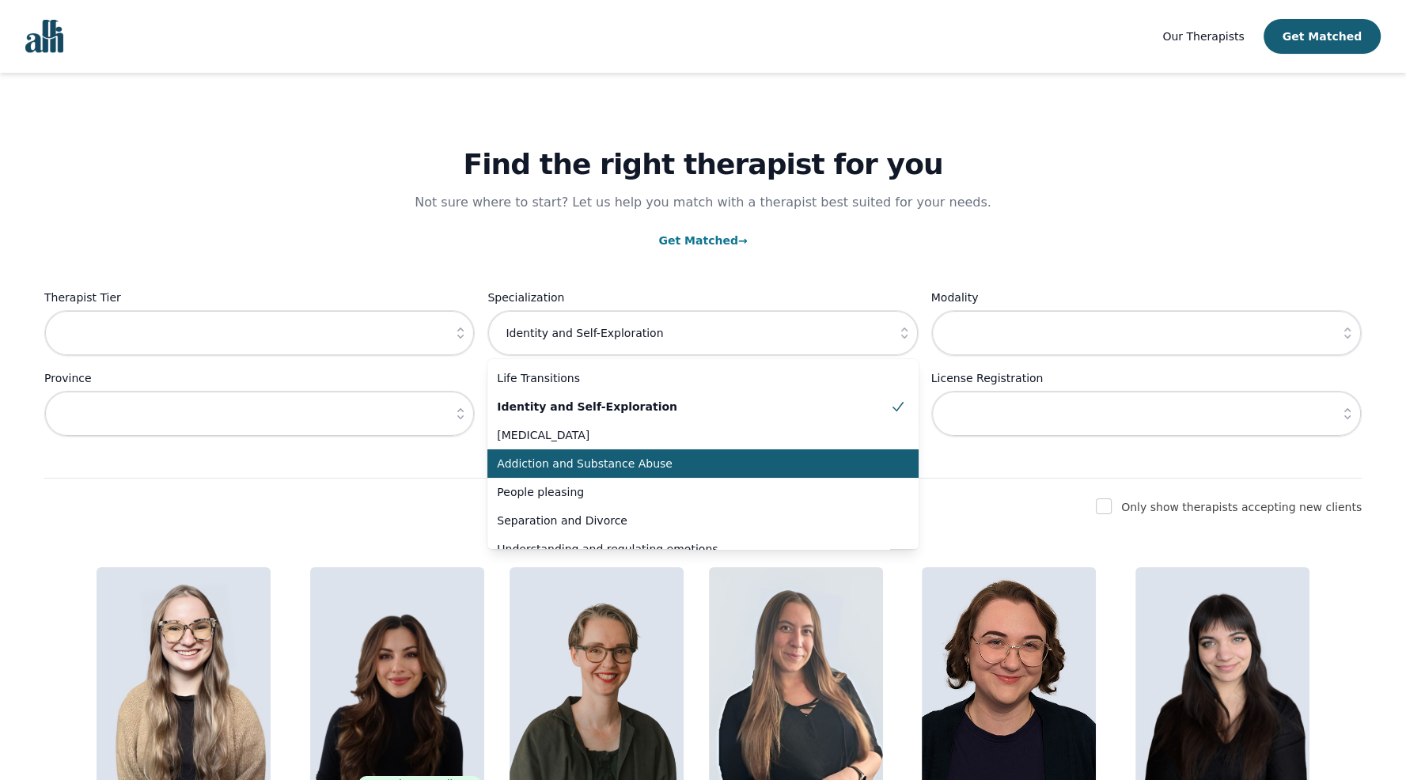
drag, startPoint x: 676, startPoint y: 487, endPoint x: 676, endPoint y: 463, distance: 23.7
click at [676, 463] on ul "[MEDICAL_DATA] Coping Skills Anxiety and [MEDICAL_DATA] Skills Navigating Chall…" at bounding box center [702, 454] width 430 height 190
click at [676, 463] on span "Addiction and Substance Abuse" at bounding box center [693, 464] width 392 height 16
type input "Addiction and Substance Abuse"
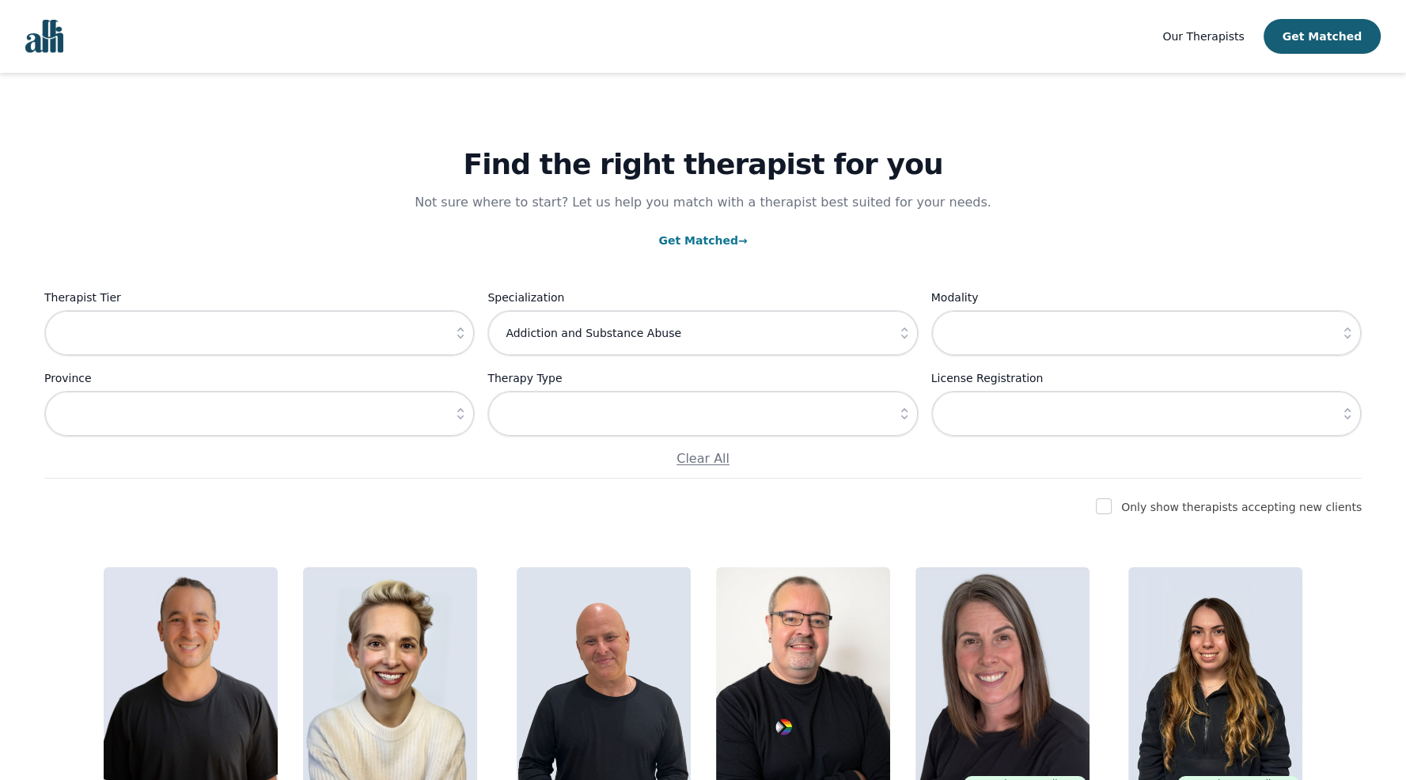
click at [459, 336] on icon "button" at bounding box center [460, 333] width 6 height 11
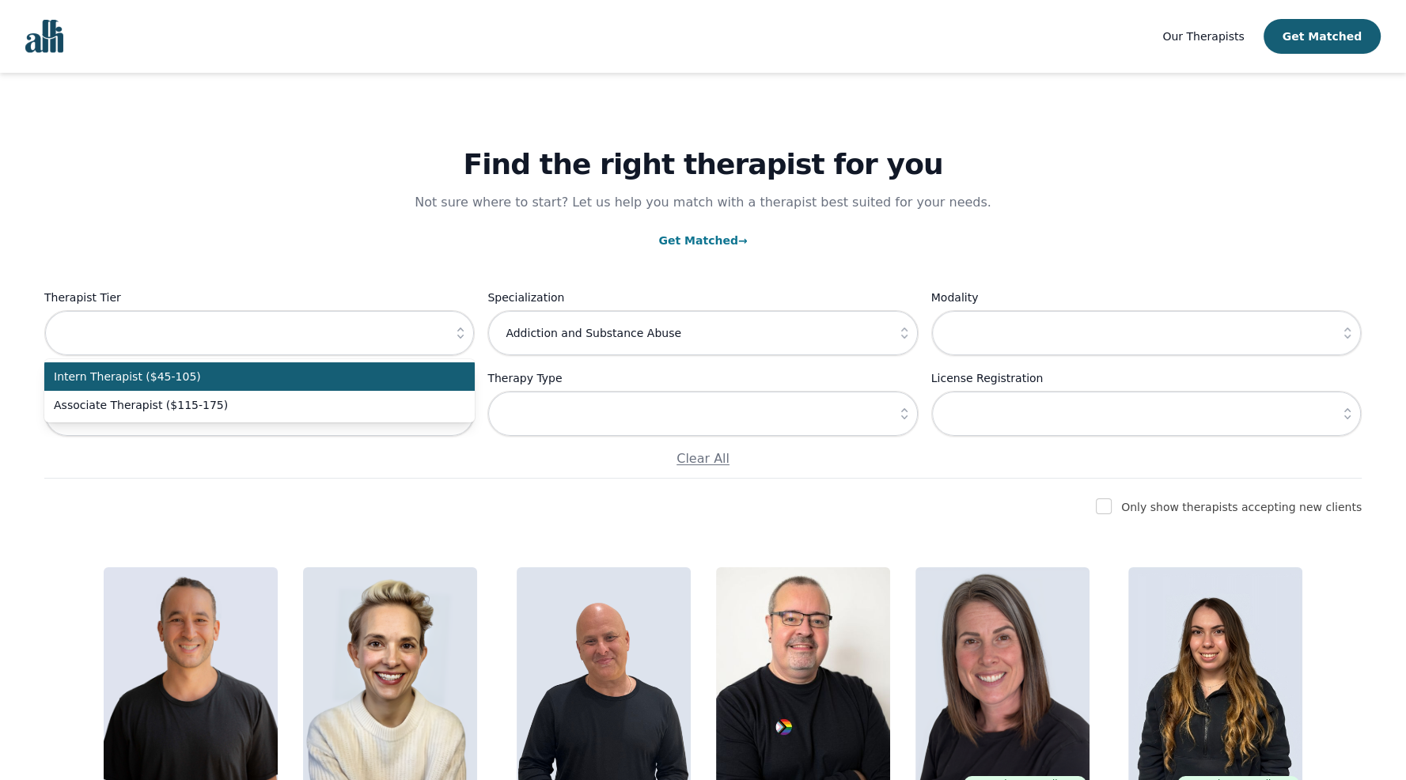
click at [411, 381] on span "Intern Therapist ($45-105)" at bounding box center [250, 377] width 392 height 16
type input "Intern Therapist ($45-105)"
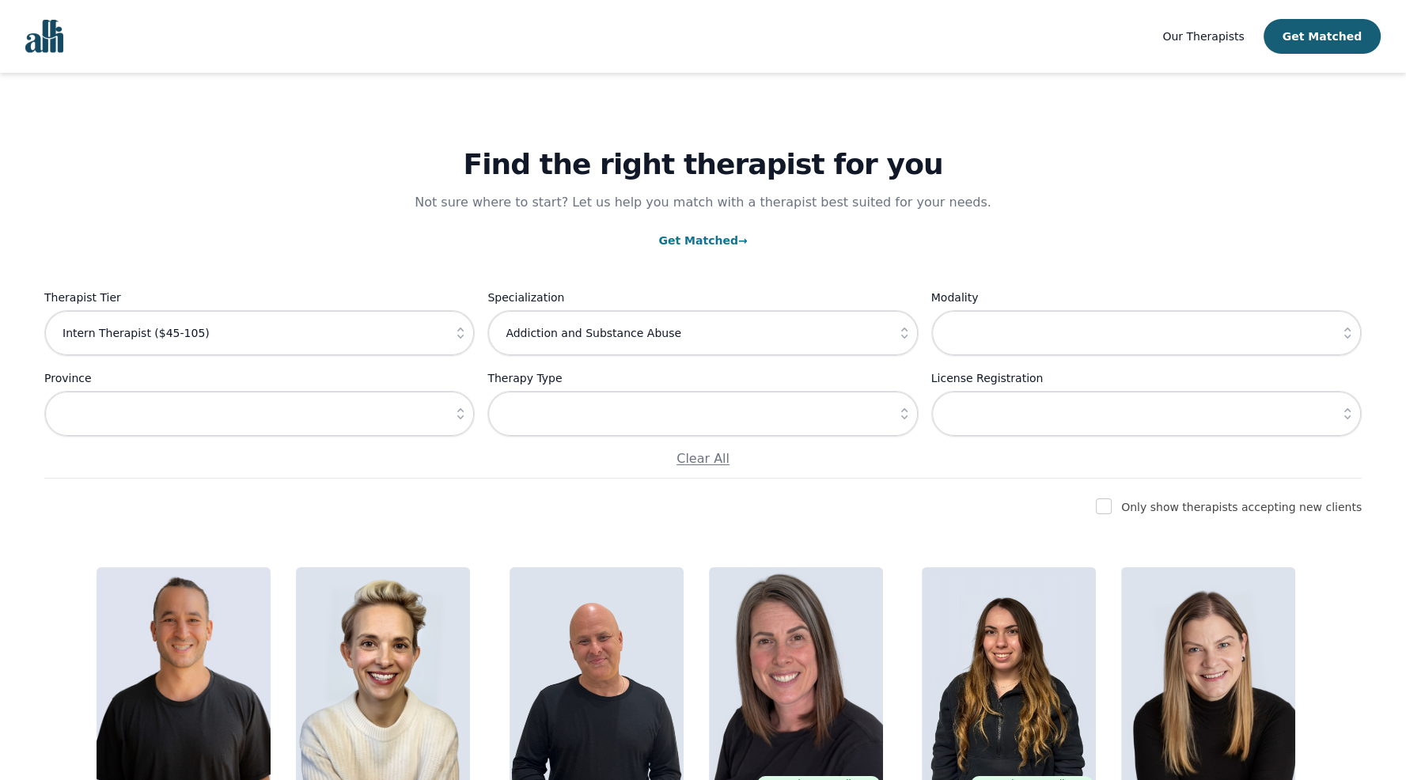
click at [1341, 335] on icon "button" at bounding box center [1347, 333] width 16 height 16
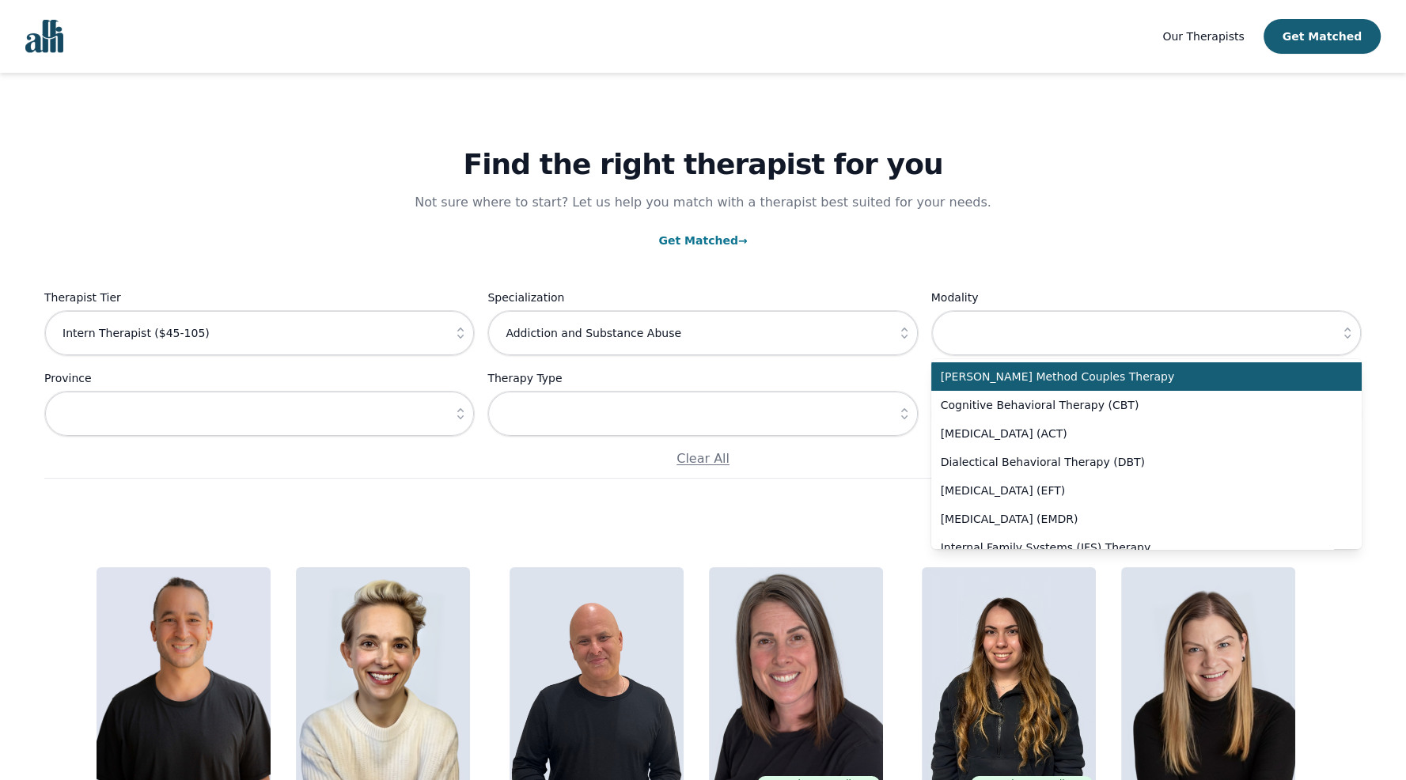
click at [1233, 236] on p "Get Matched →" at bounding box center [702, 240] width 1317 height 19
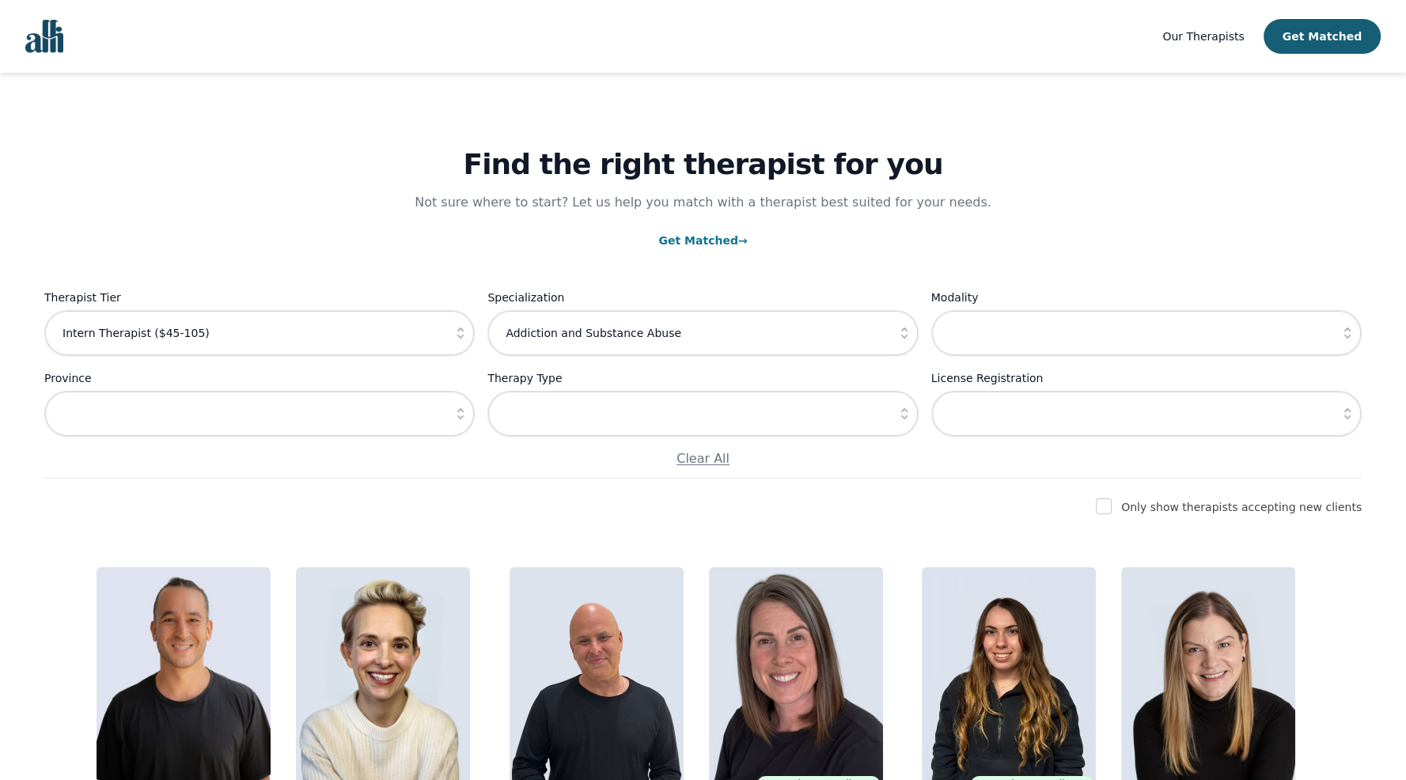
click at [469, 416] on button "button" at bounding box center [460, 414] width 28 height 46
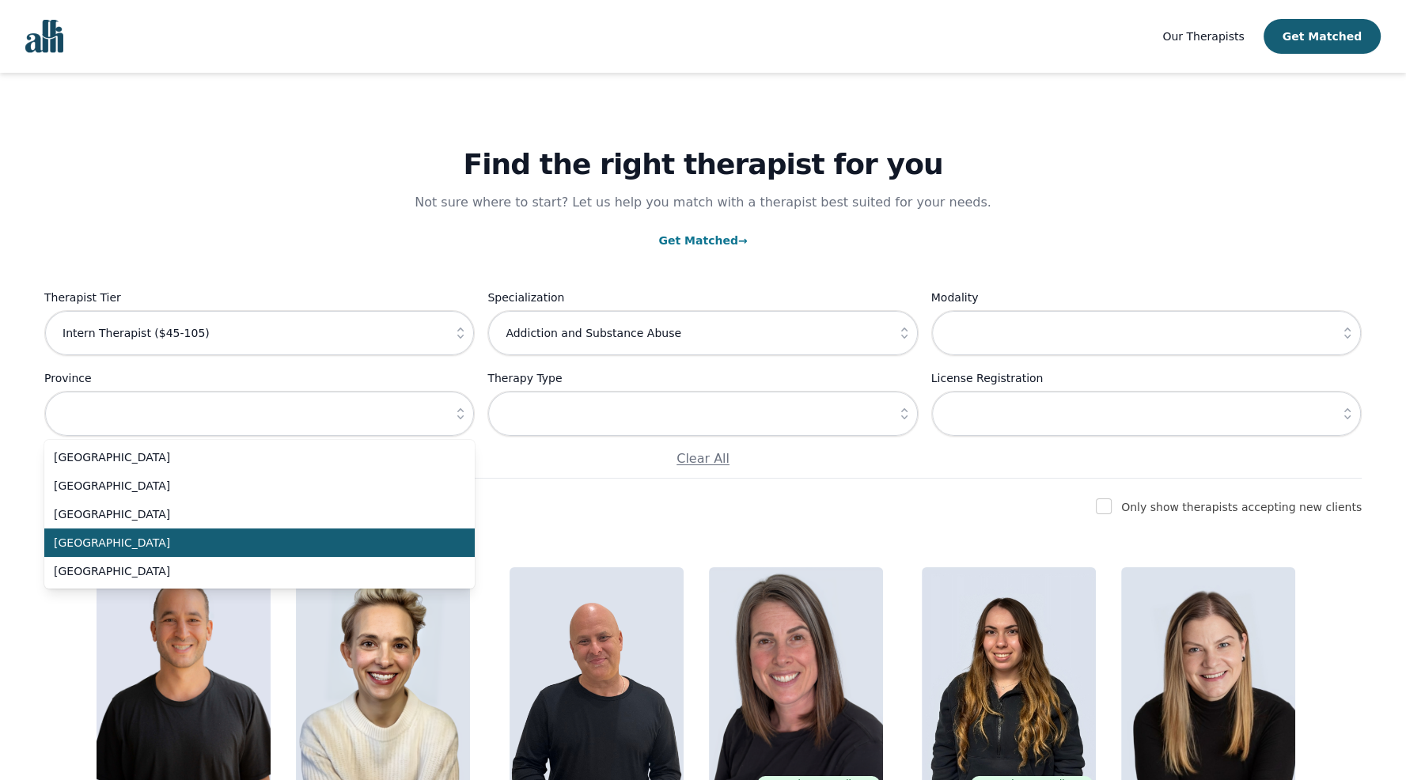
click at [410, 548] on span "[GEOGRAPHIC_DATA]" at bounding box center [250, 543] width 392 height 16
type input "[GEOGRAPHIC_DATA]"
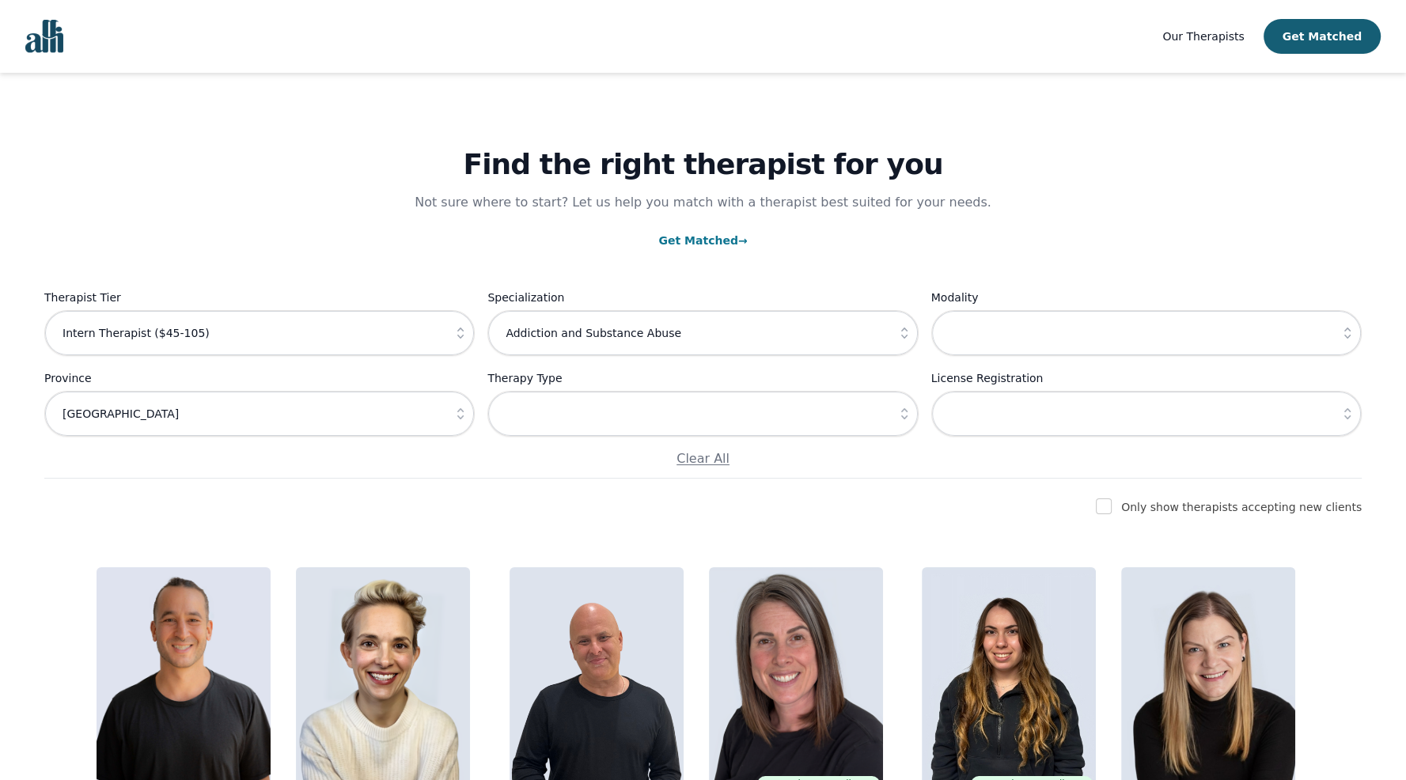
click at [903, 422] on button "button" at bounding box center [904, 414] width 28 height 46
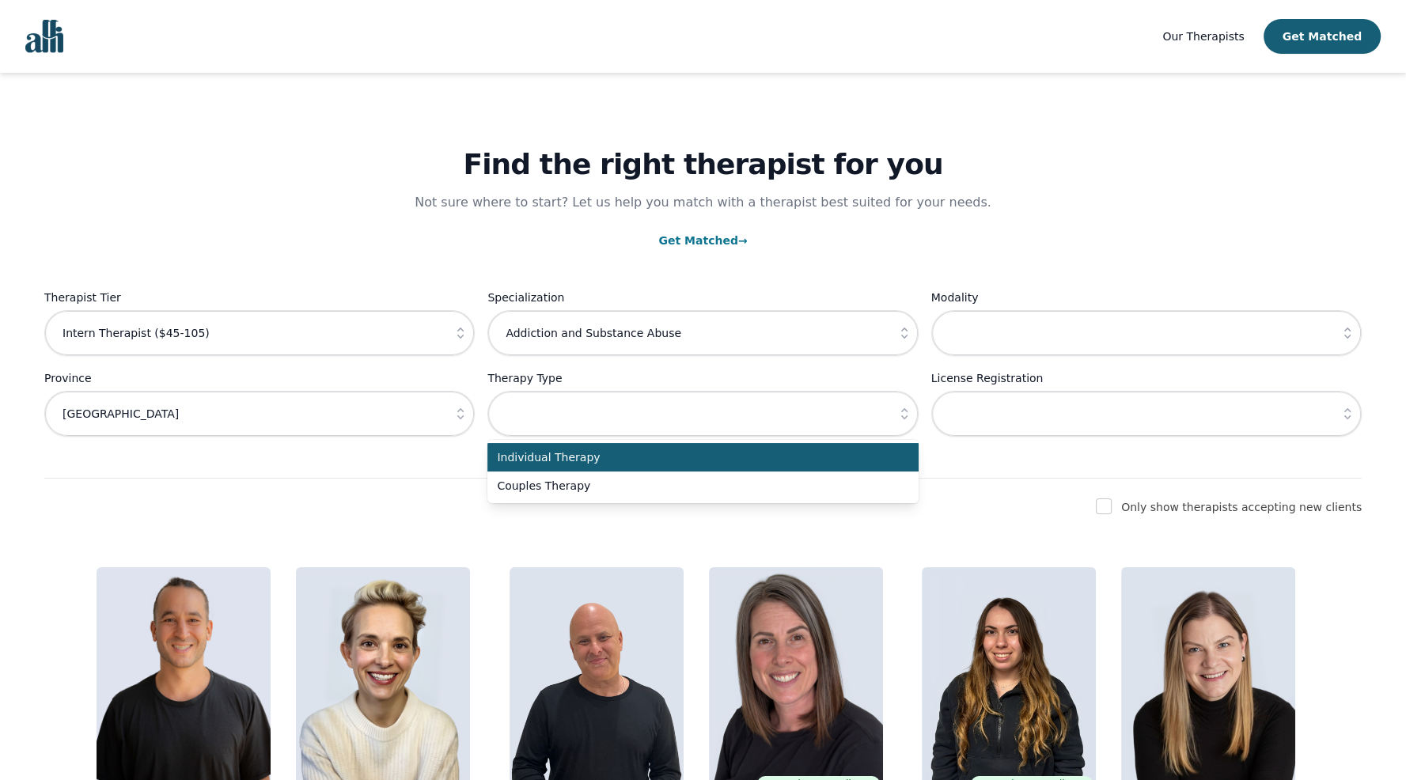
click at [878, 447] on li "Individual Therapy" at bounding box center [702, 457] width 430 height 28
type input "Individual Therapy"
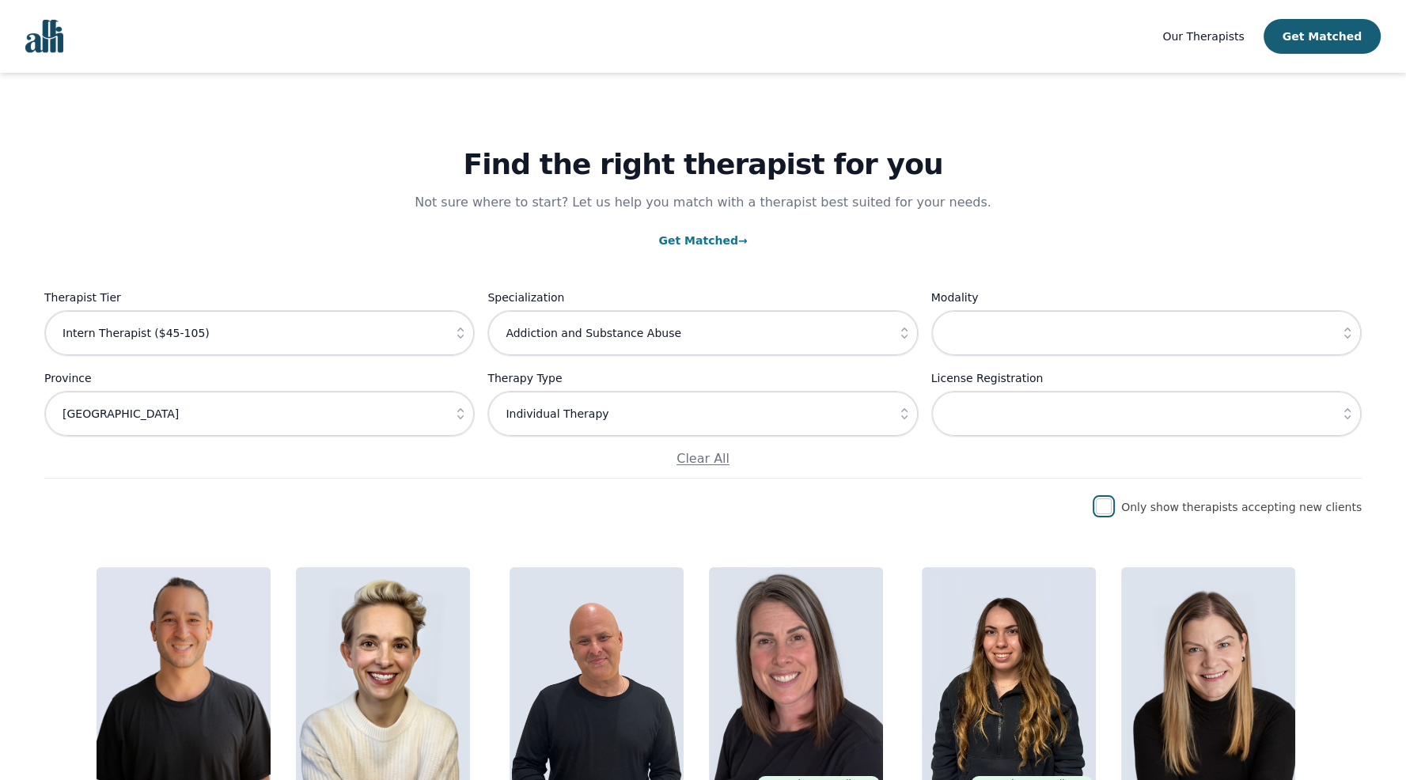
click at [1112, 504] on input "checkbox" at bounding box center [1104, 506] width 16 height 16
checkbox input "true"
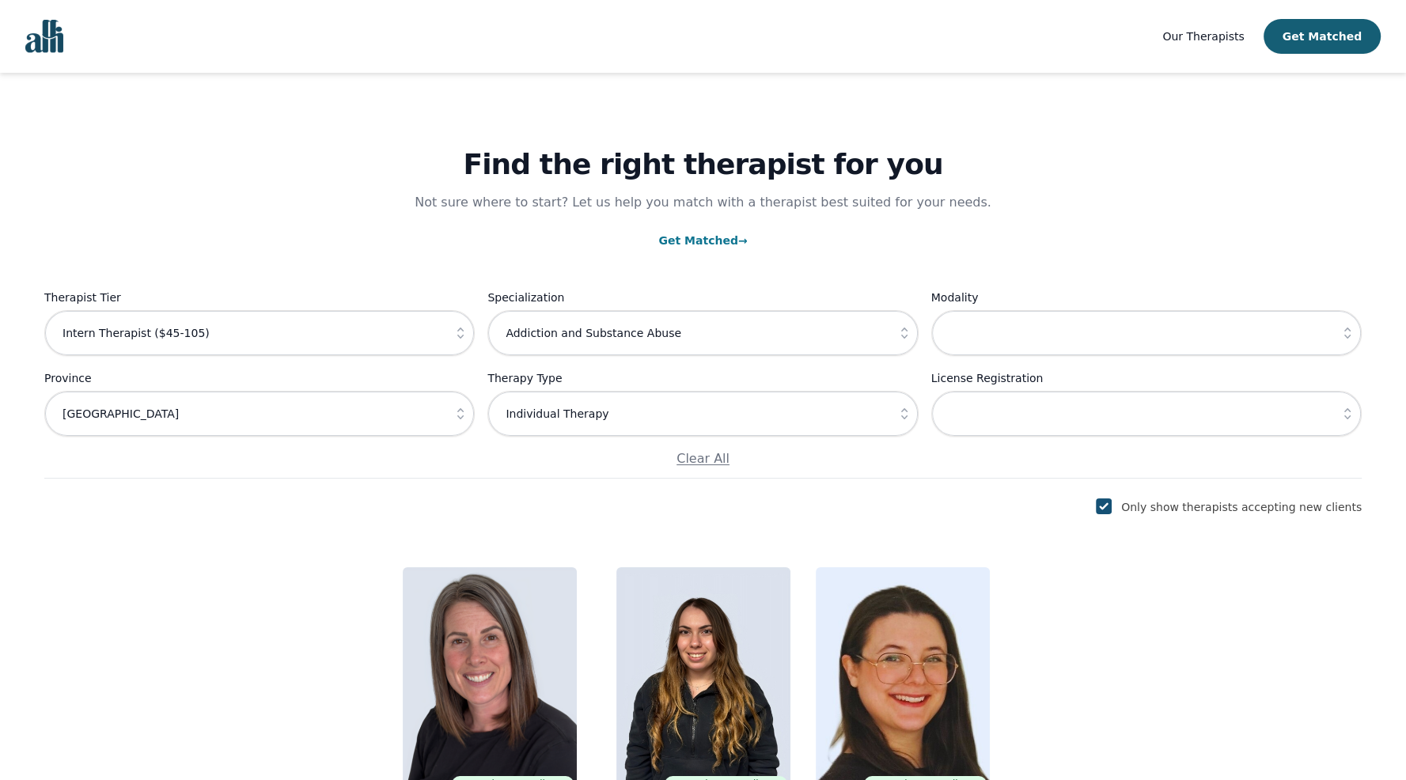
scroll to position [157, 0]
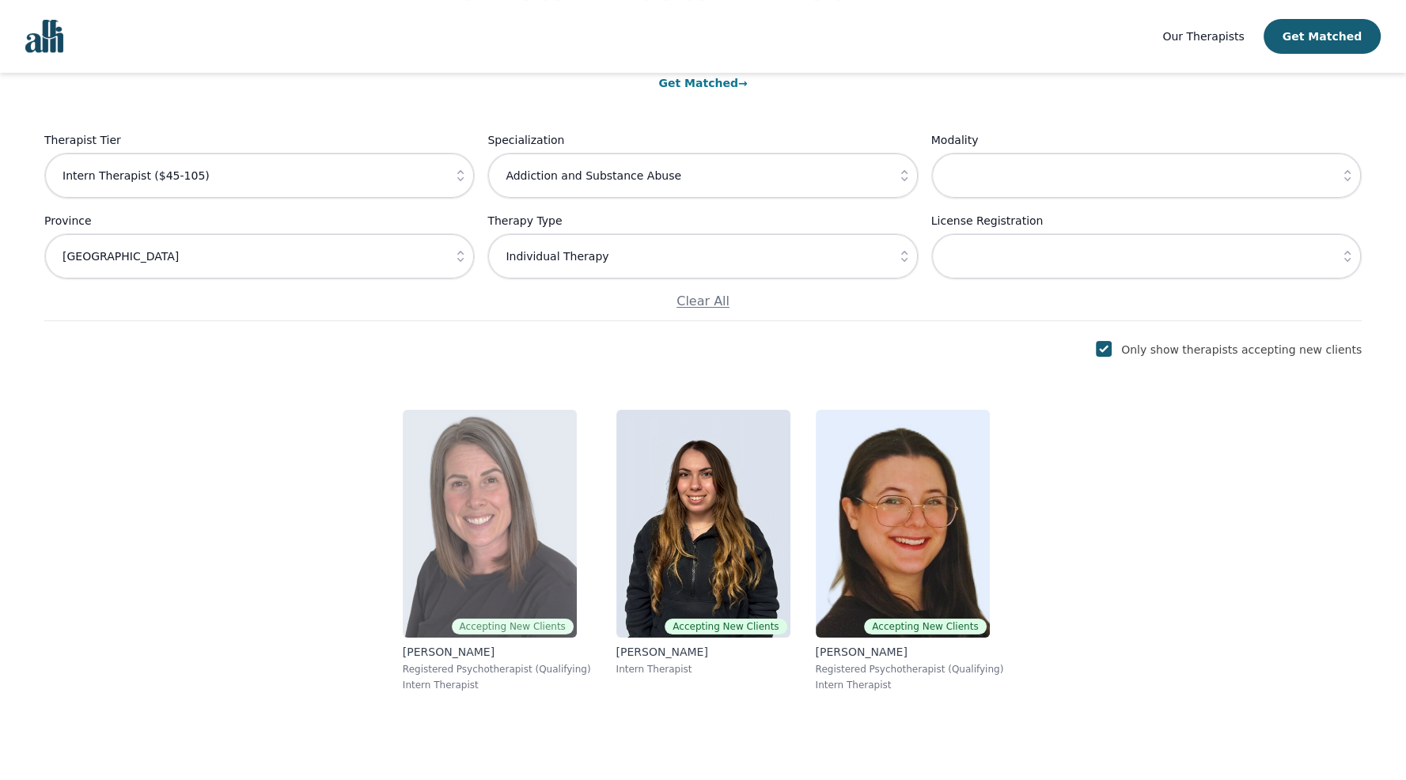
click at [545, 550] on img at bounding box center [490, 524] width 174 height 228
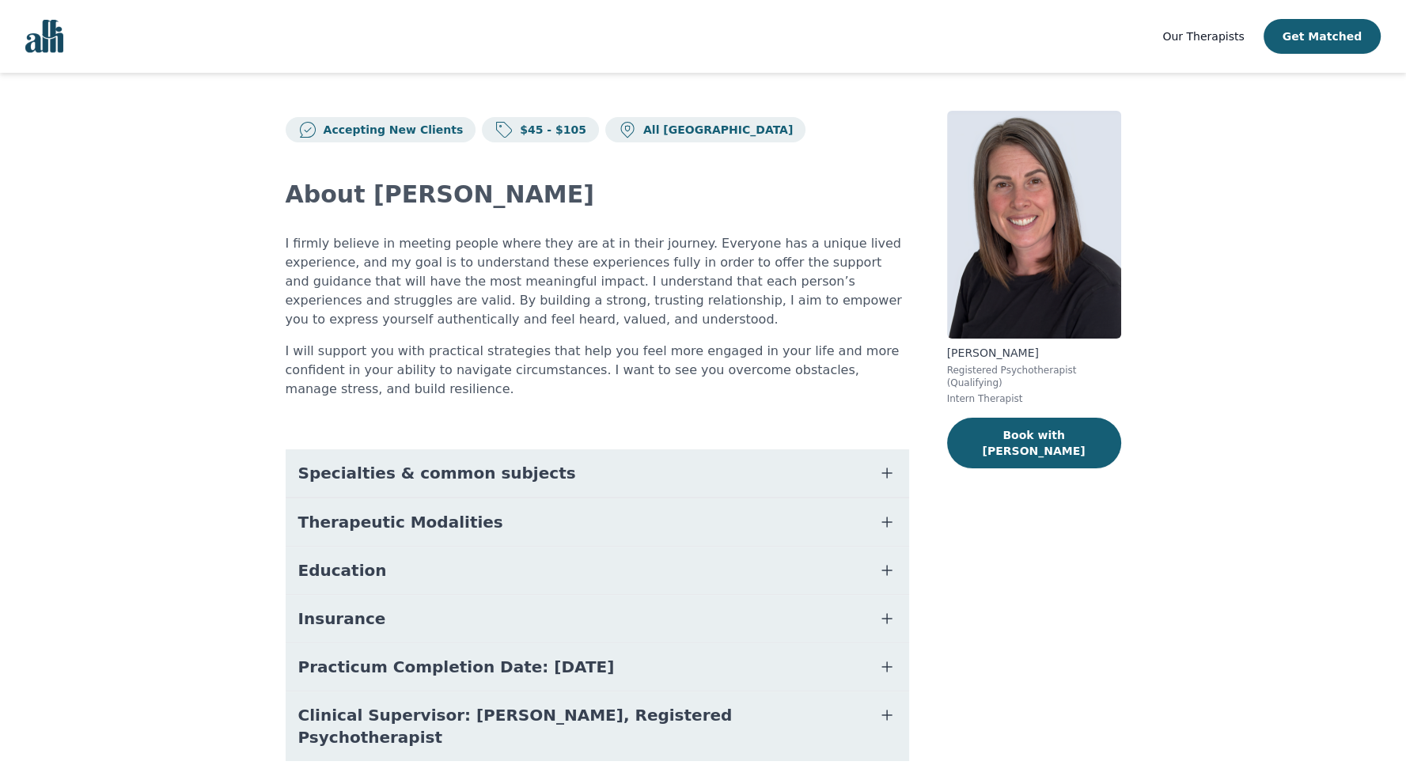
click at [880, 485] on button "Specialties & common subjects" at bounding box center [597, 472] width 623 height 47
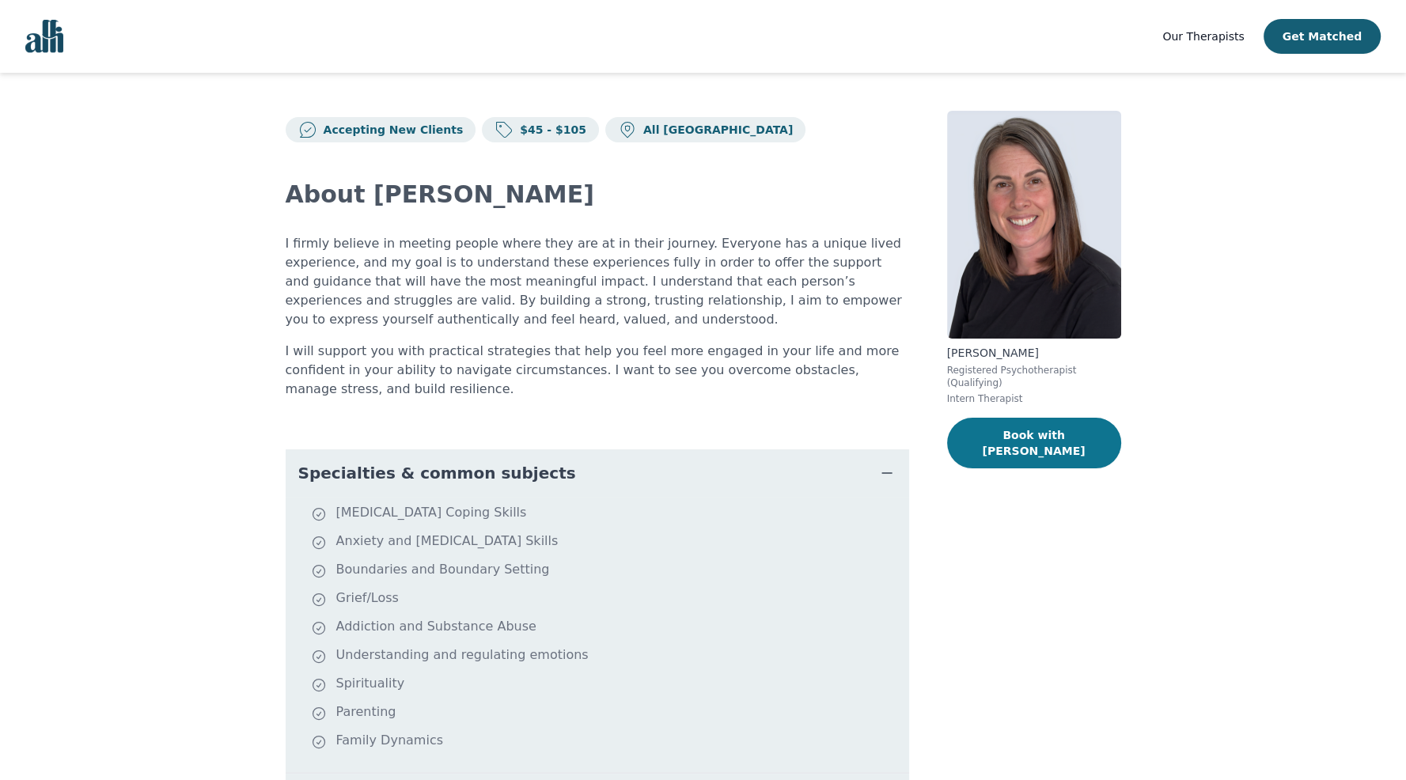
click at [999, 425] on button "Book with [PERSON_NAME]" at bounding box center [1034, 443] width 174 height 51
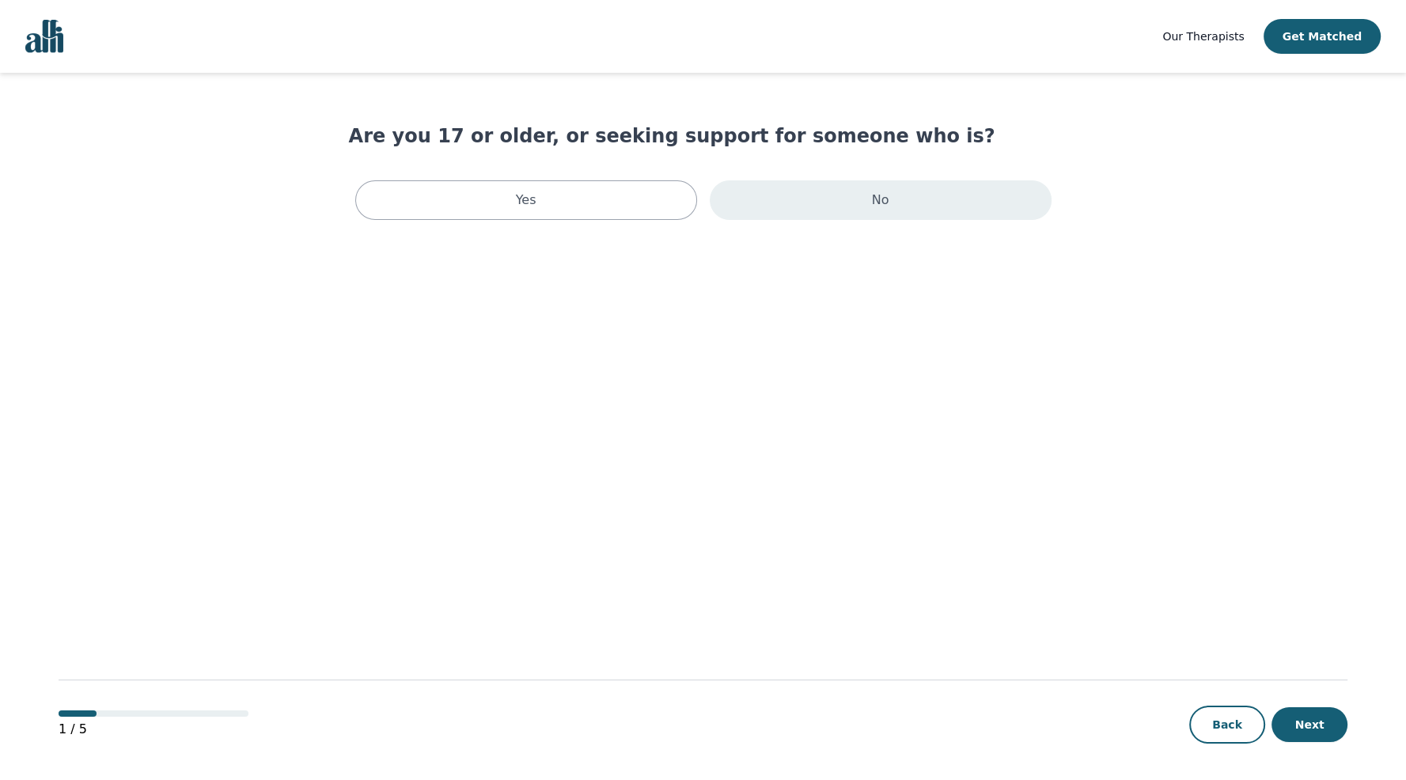
click at [775, 210] on div "No" at bounding box center [881, 200] width 342 height 40
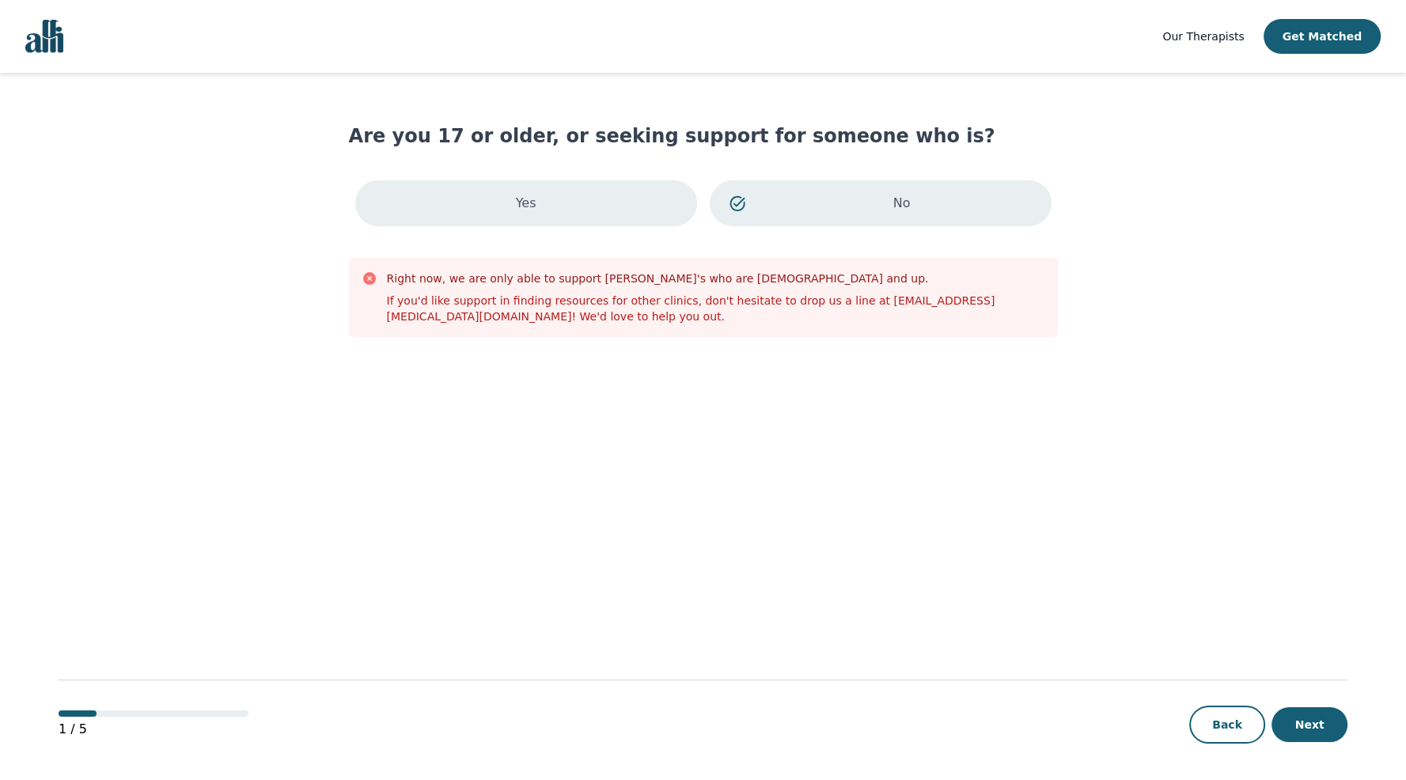
click at [601, 188] on div "Yes" at bounding box center [526, 203] width 342 height 46
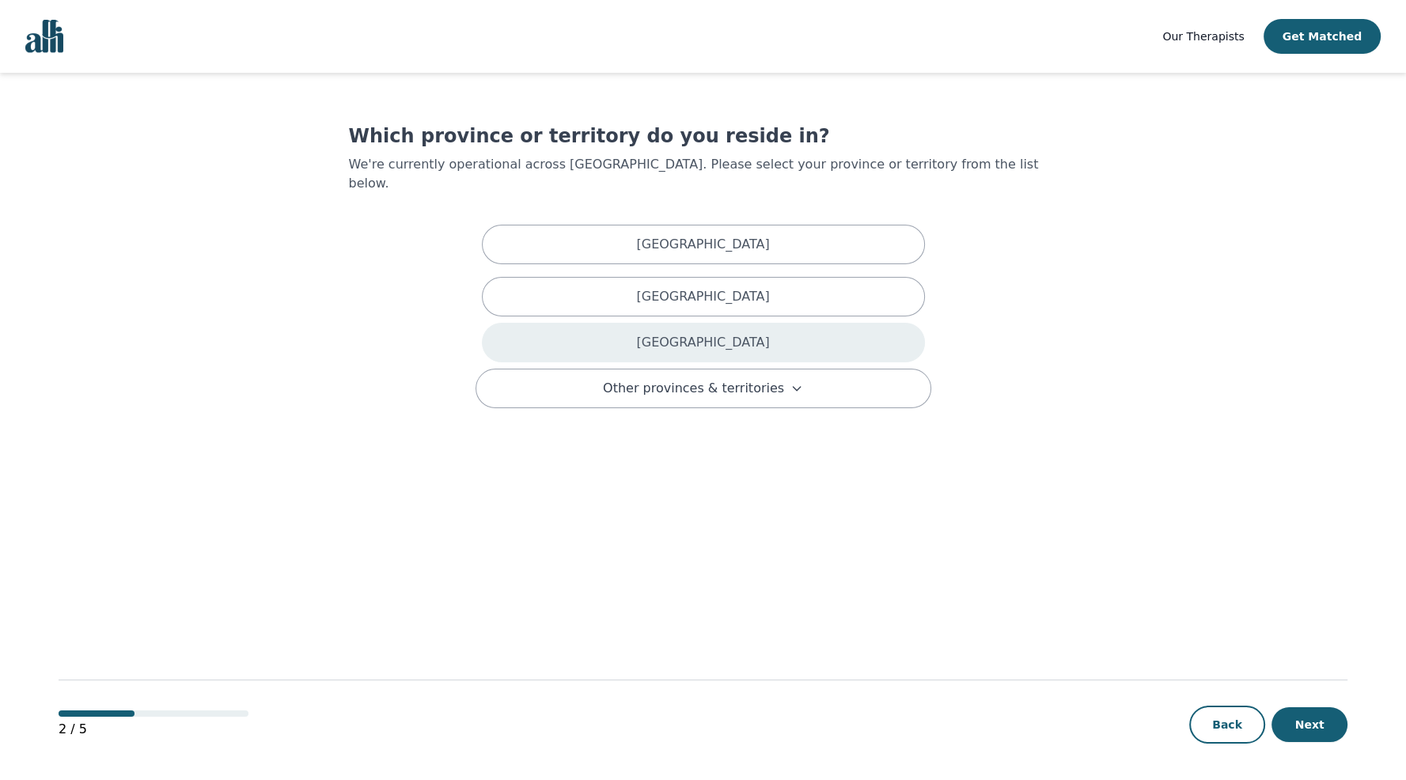
click at [753, 323] on div "[GEOGRAPHIC_DATA]" at bounding box center [703, 343] width 443 height 40
